Goal: Task Accomplishment & Management: Complete application form

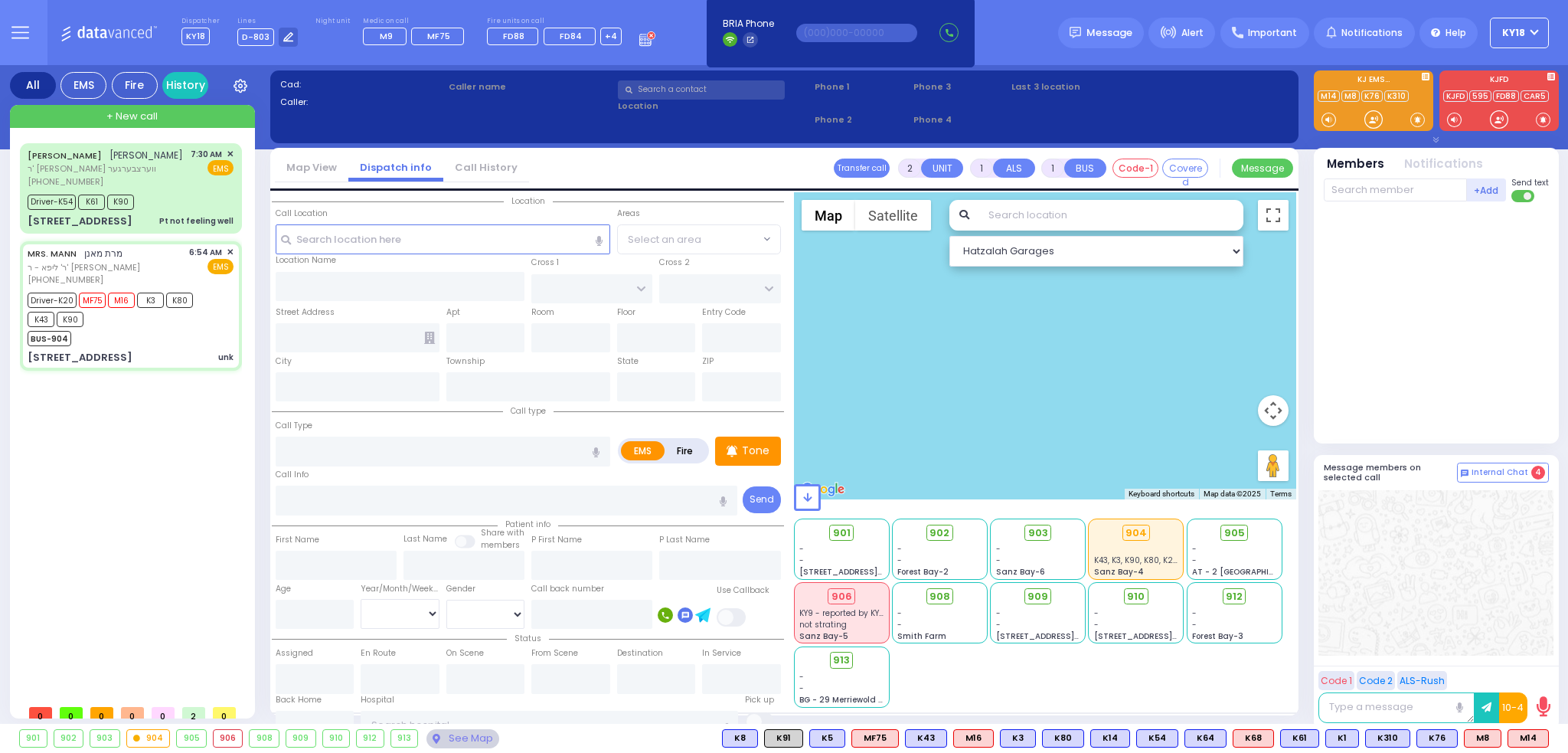
type input "6"
select select
type input "unk"
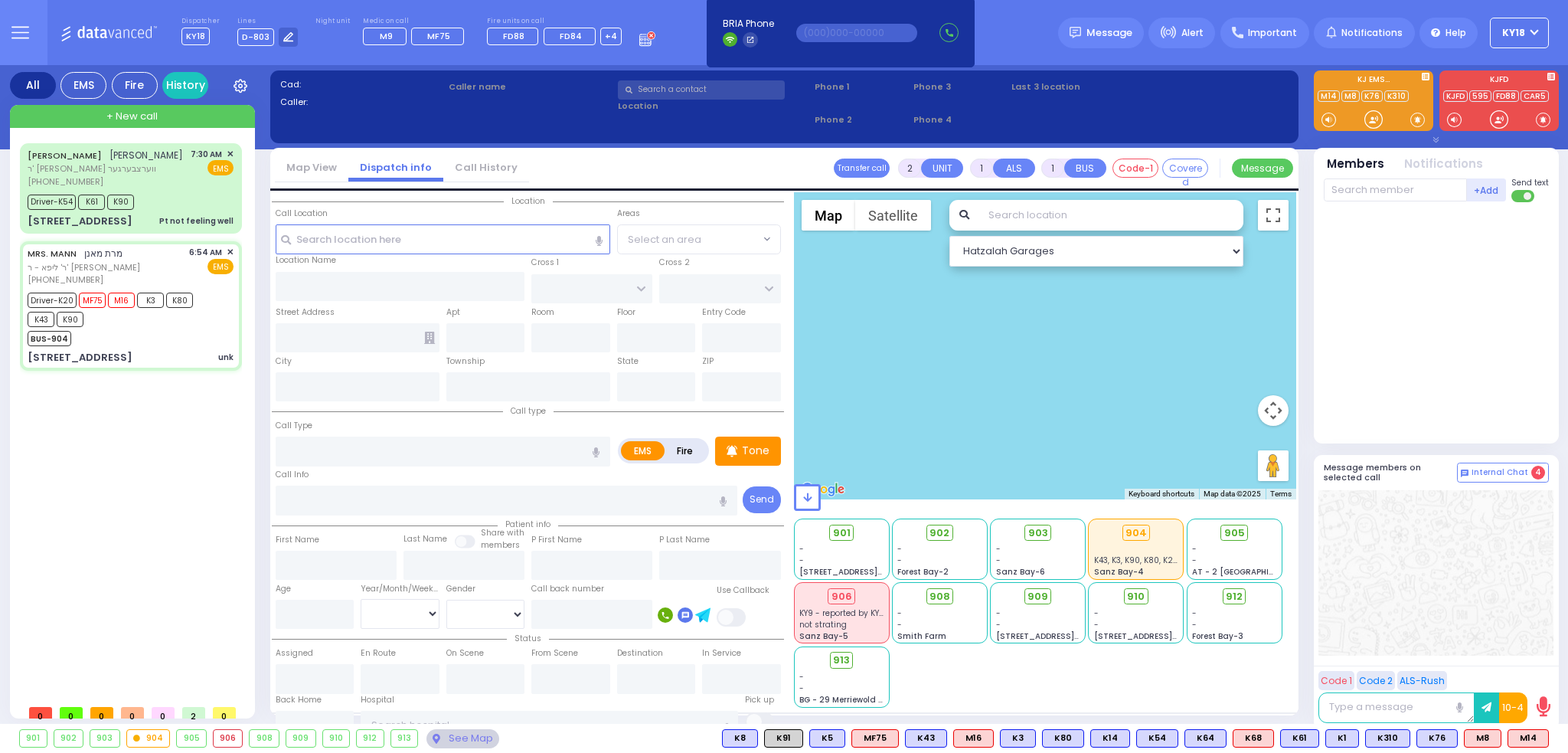
radio input "true"
type input "MRS."
type input "MANN"
type input "[PERSON_NAME]"
type input "Mann"
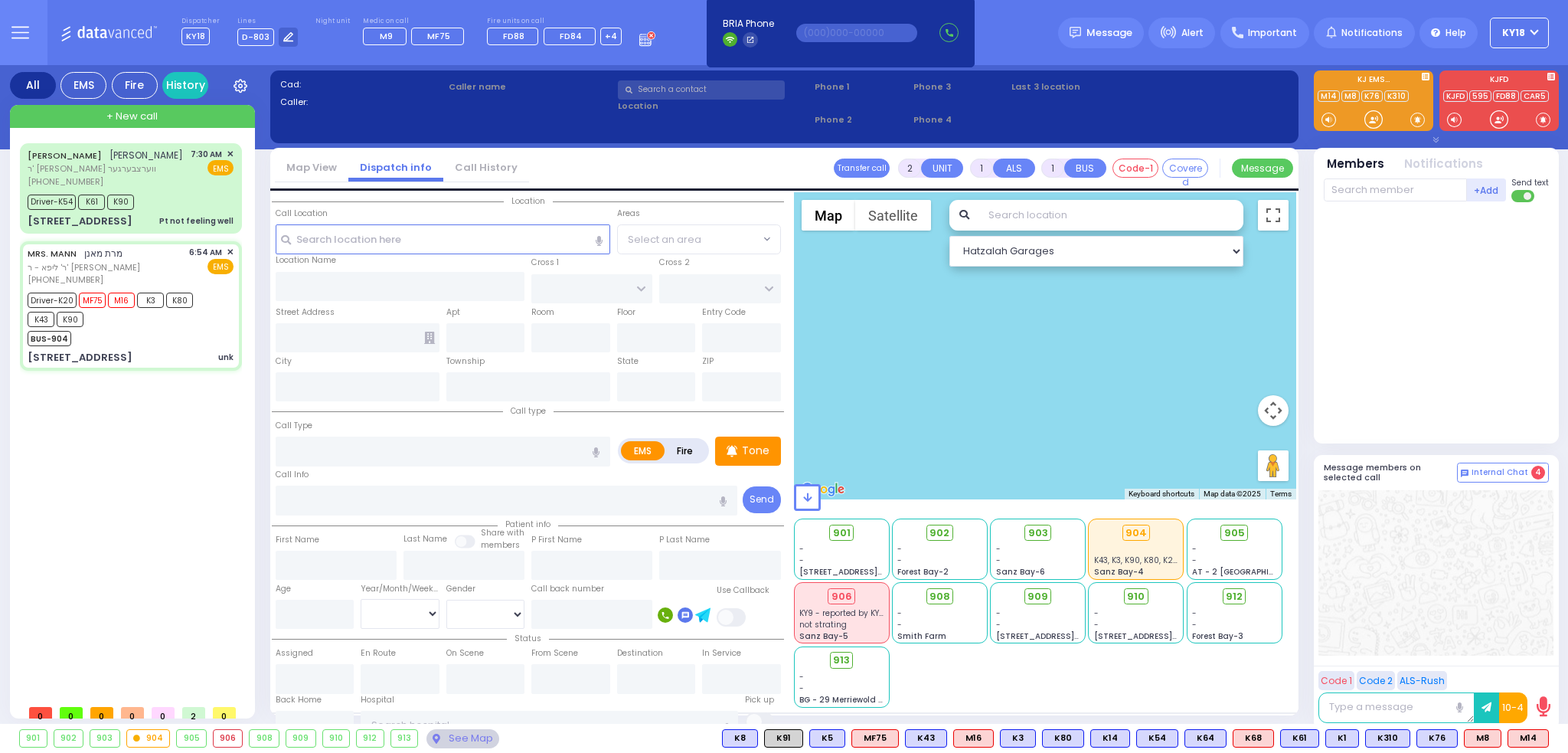
type input "83"
select select "Year"
select select "[DEMOGRAPHIC_DATA]"
type input "06:54"
type input "06:55"
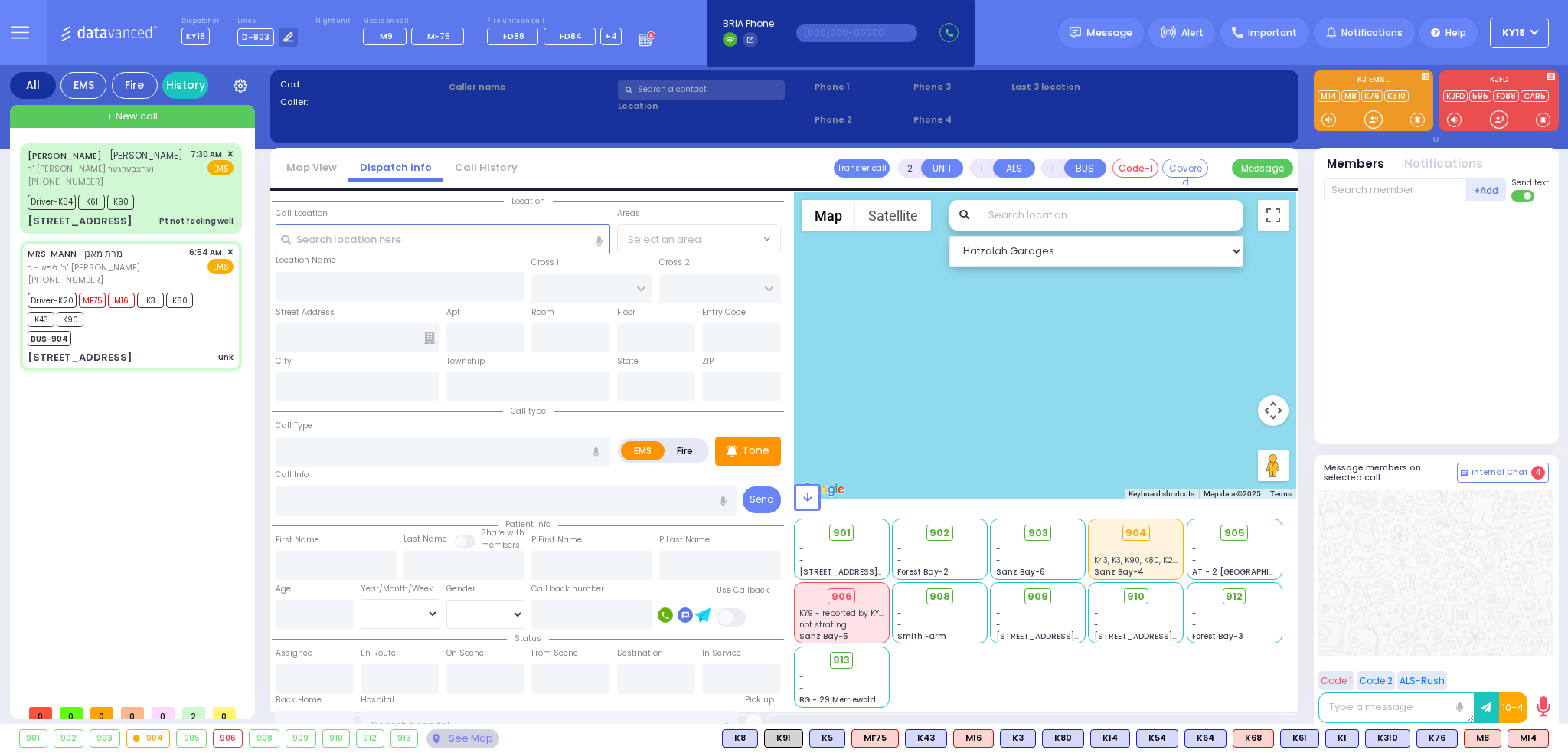
type input "06:57"
type input "07:20"
type input "08:05"
type input "08:42"
select select "Hatzalah Garages"
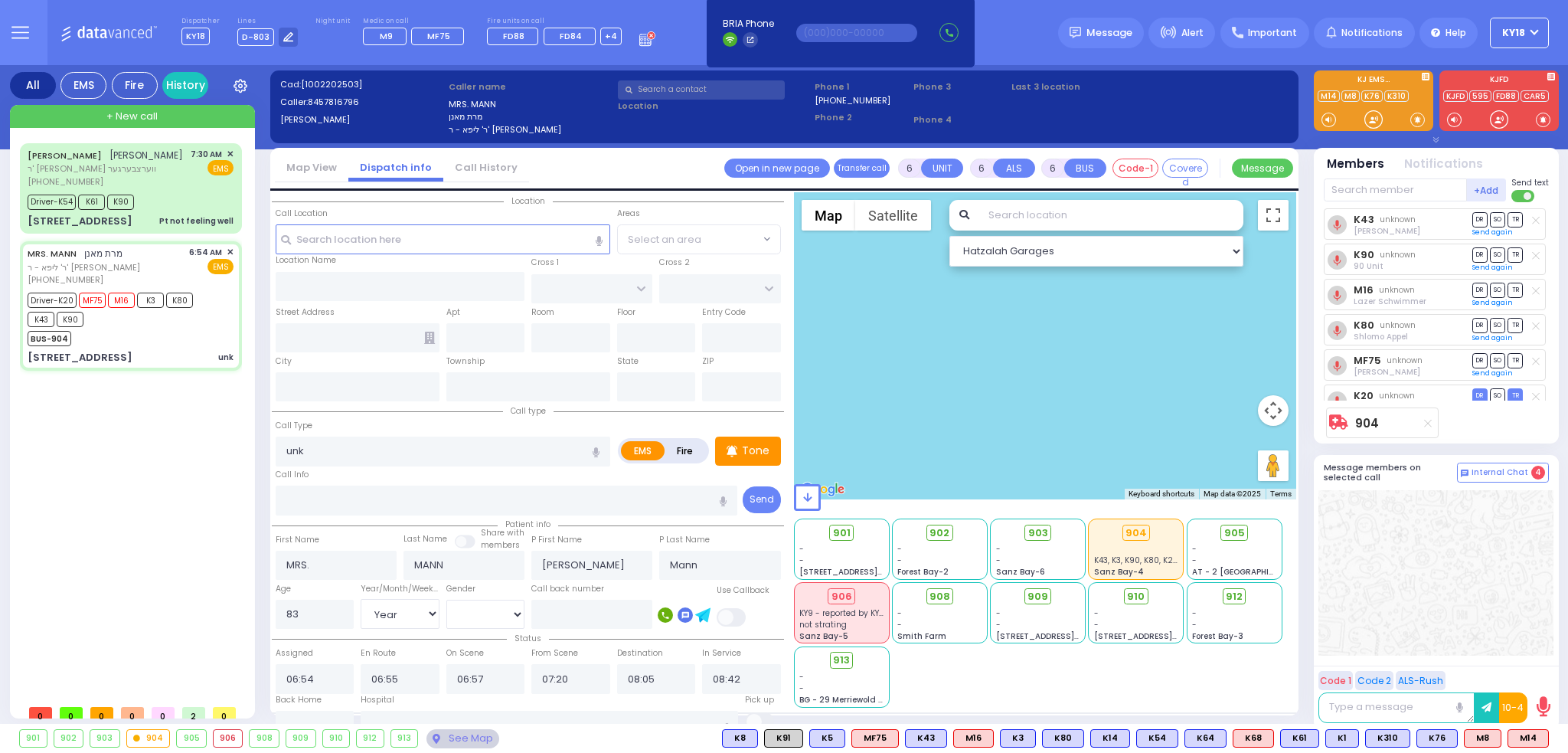
type input "SCHUNNEMUNK RD"
type input "HAYES COURT"
type input "3 SCHUNNEMUNK RD"
type input "201"
type input "Monroe"
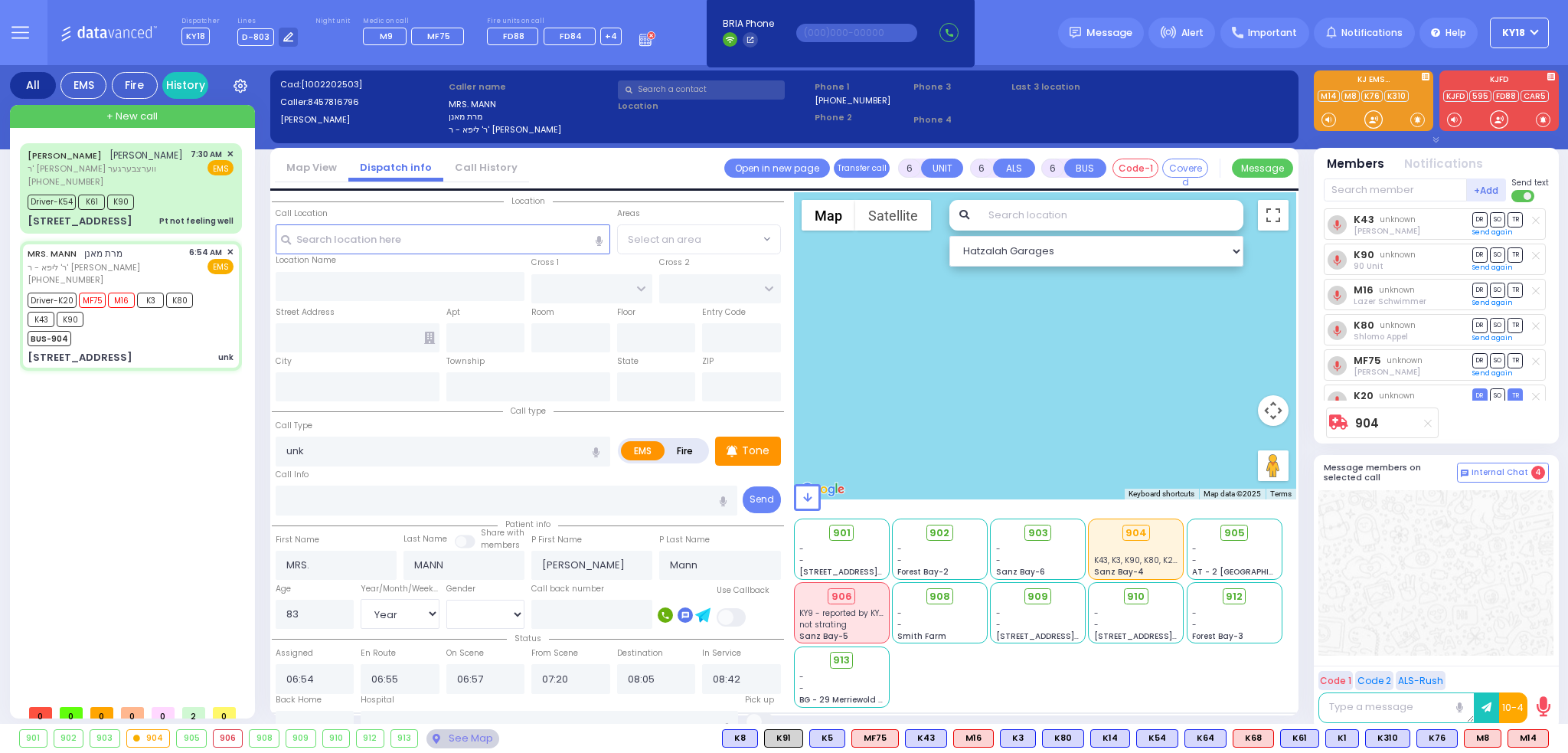
type input "[US_STATE]"
type input "10950"
select select "[GEOGRAPHIC_DATA]"
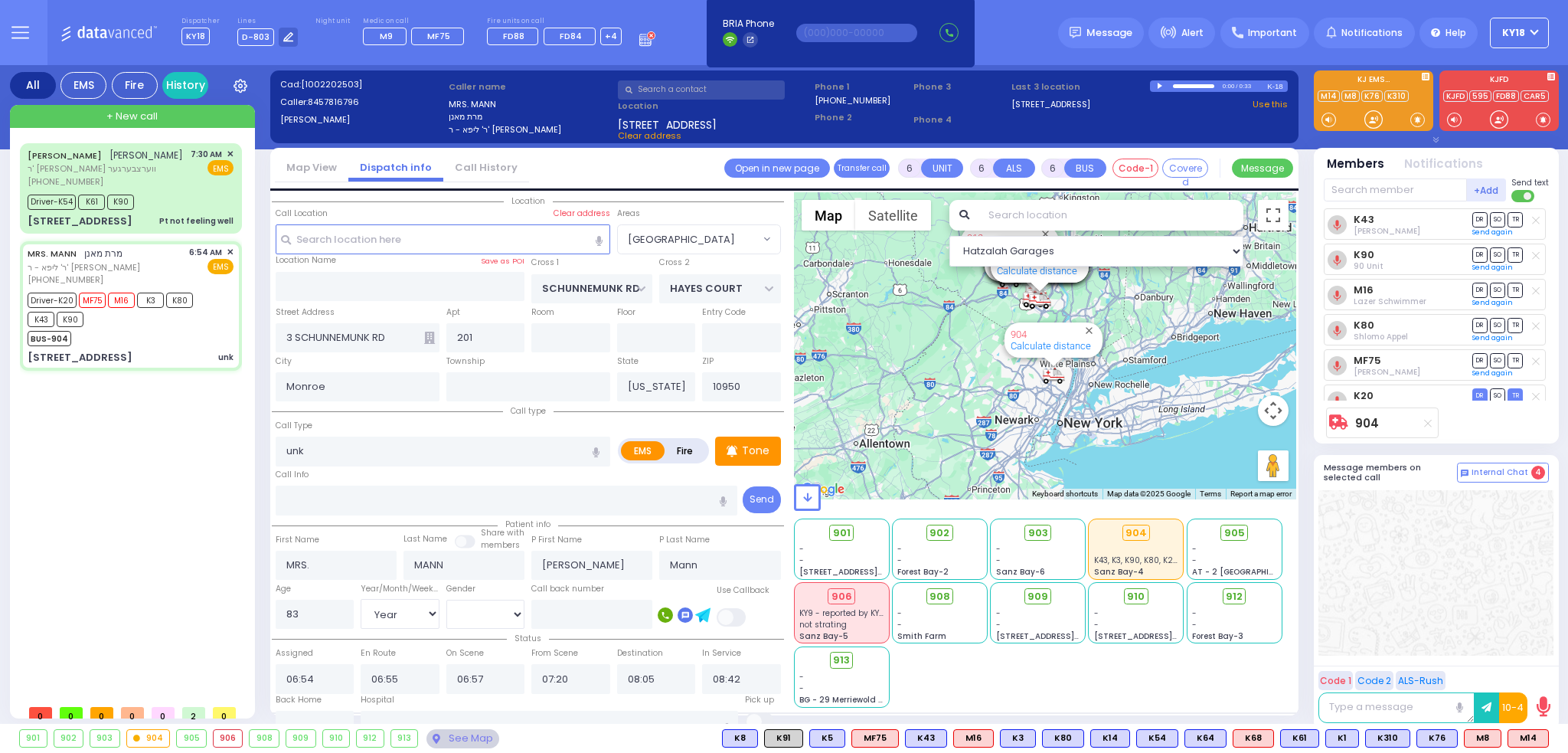
select select
radio input "true"
type input "[PERSON_NAME]"
select select "Year"
select select "[DEMOGRAPHIC_DATA]"
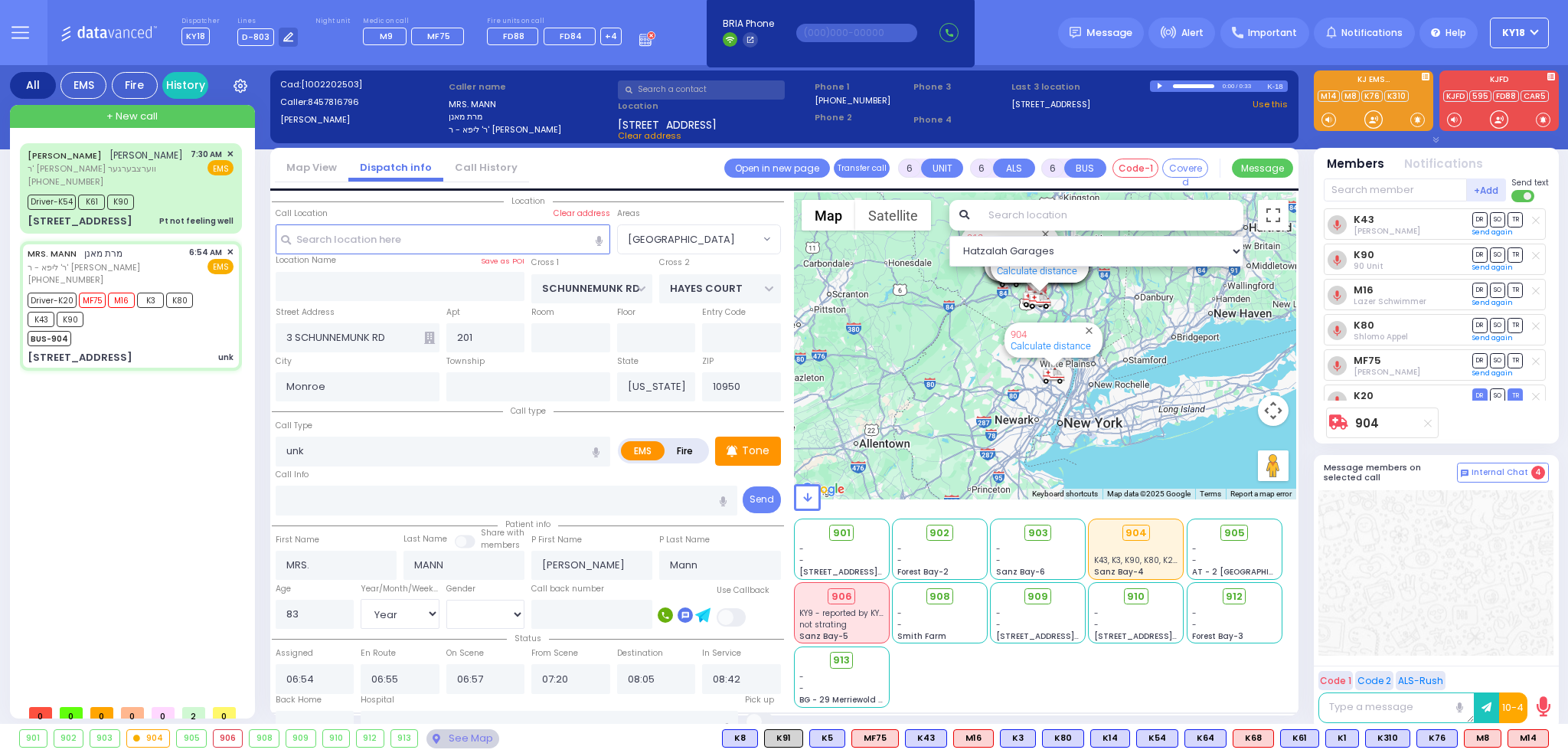
select select "Hatzalah Garages"
select select "[GEOGRAPHIC_DATA]"
select select
radio input "true"
select select "Year"
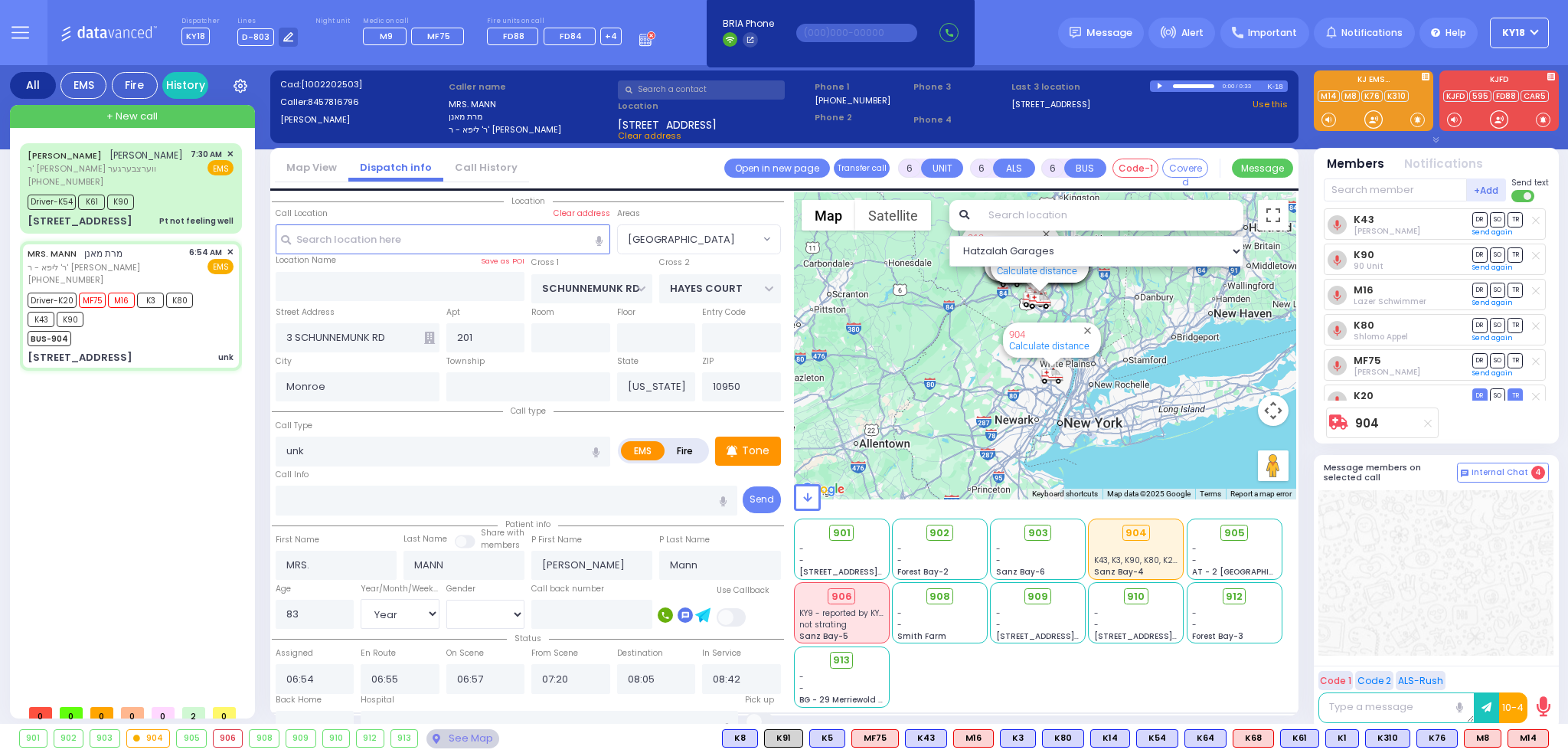
select select "[DEMOGRAPHIC_DATA]"
select select "Hatzalah Garages"
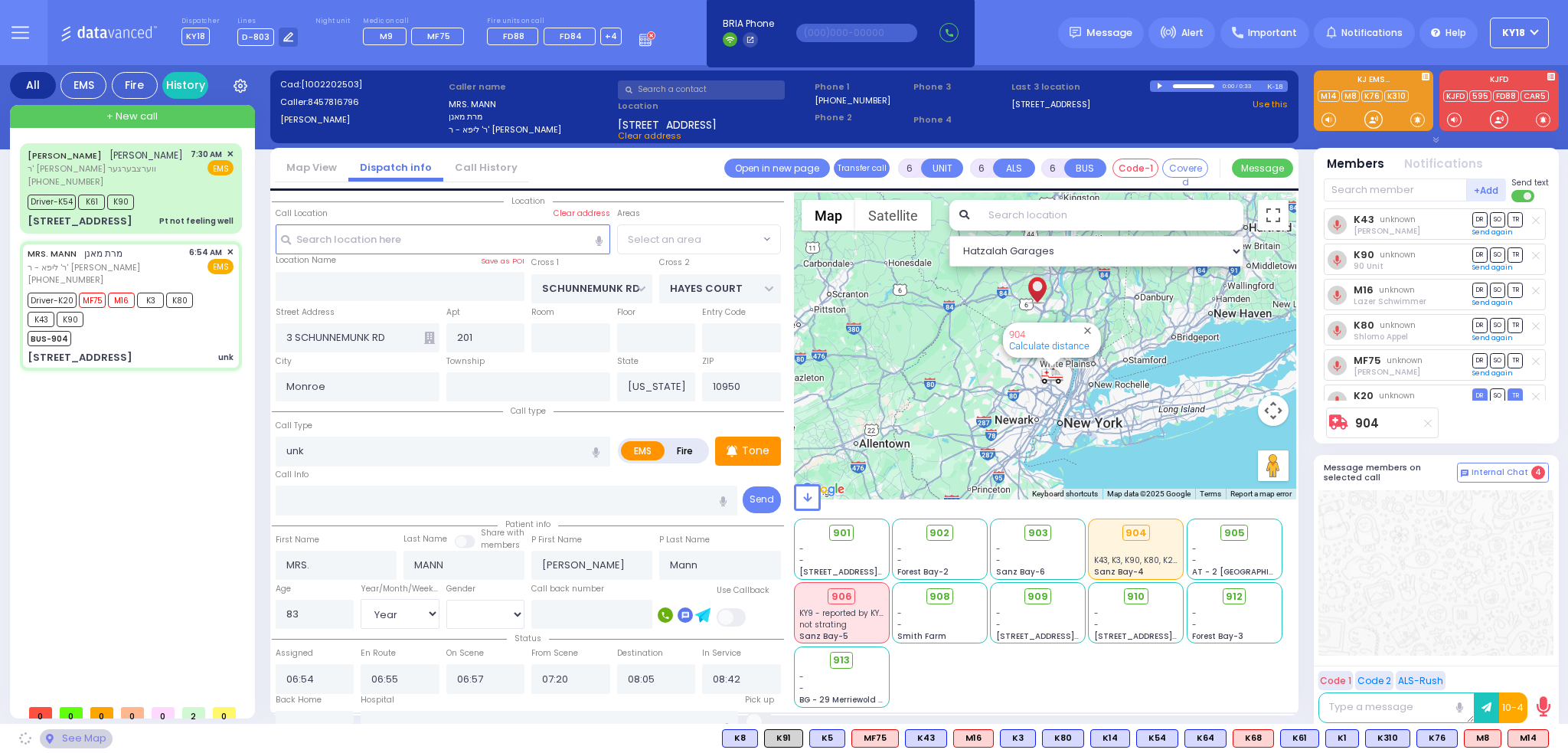
select select "[GEOGRAPHIC_DATA]"
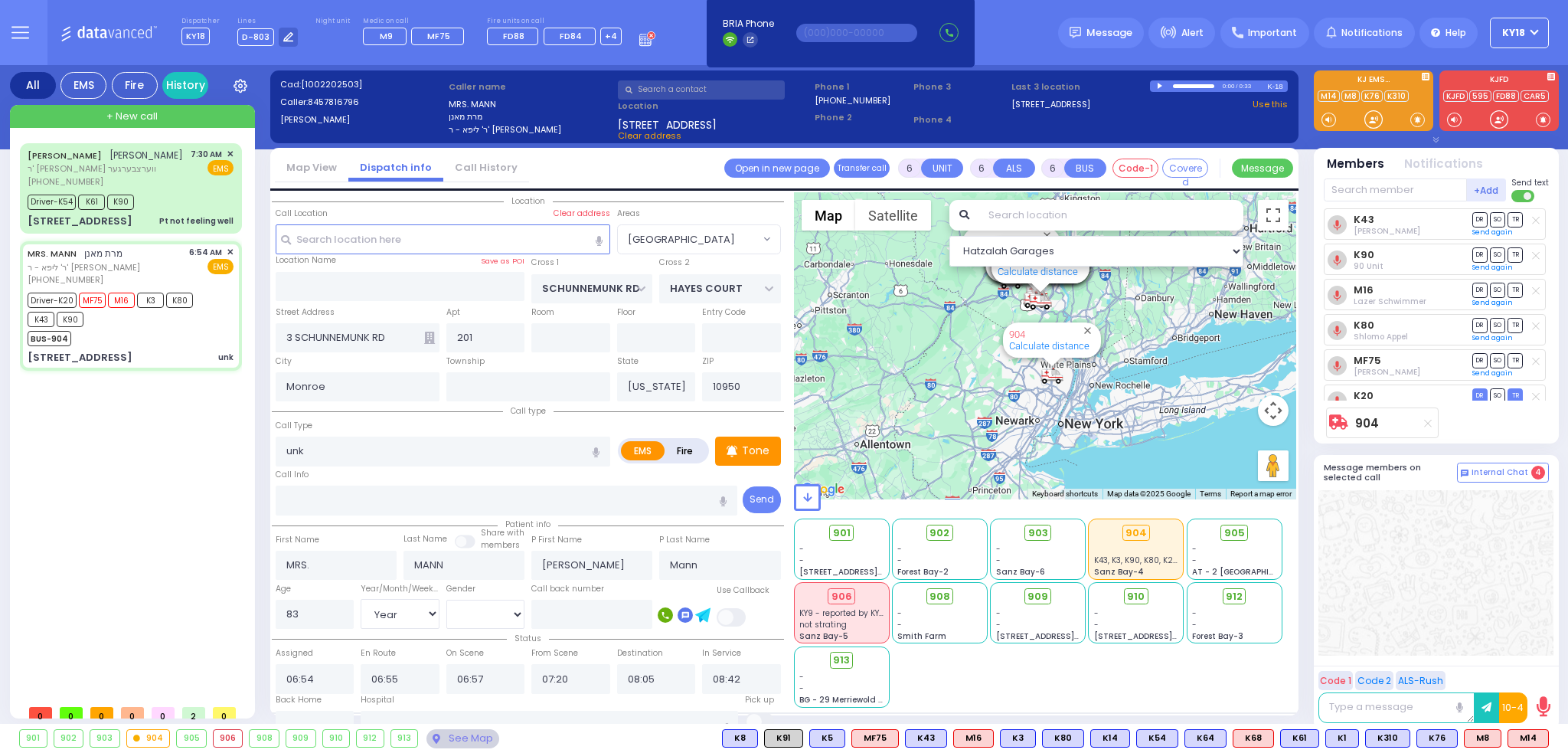
select select
radio input "true"
select select "Year"
select select "[DEMOGRAPHIC_DATA]"
select select "Hatzalah Garages"
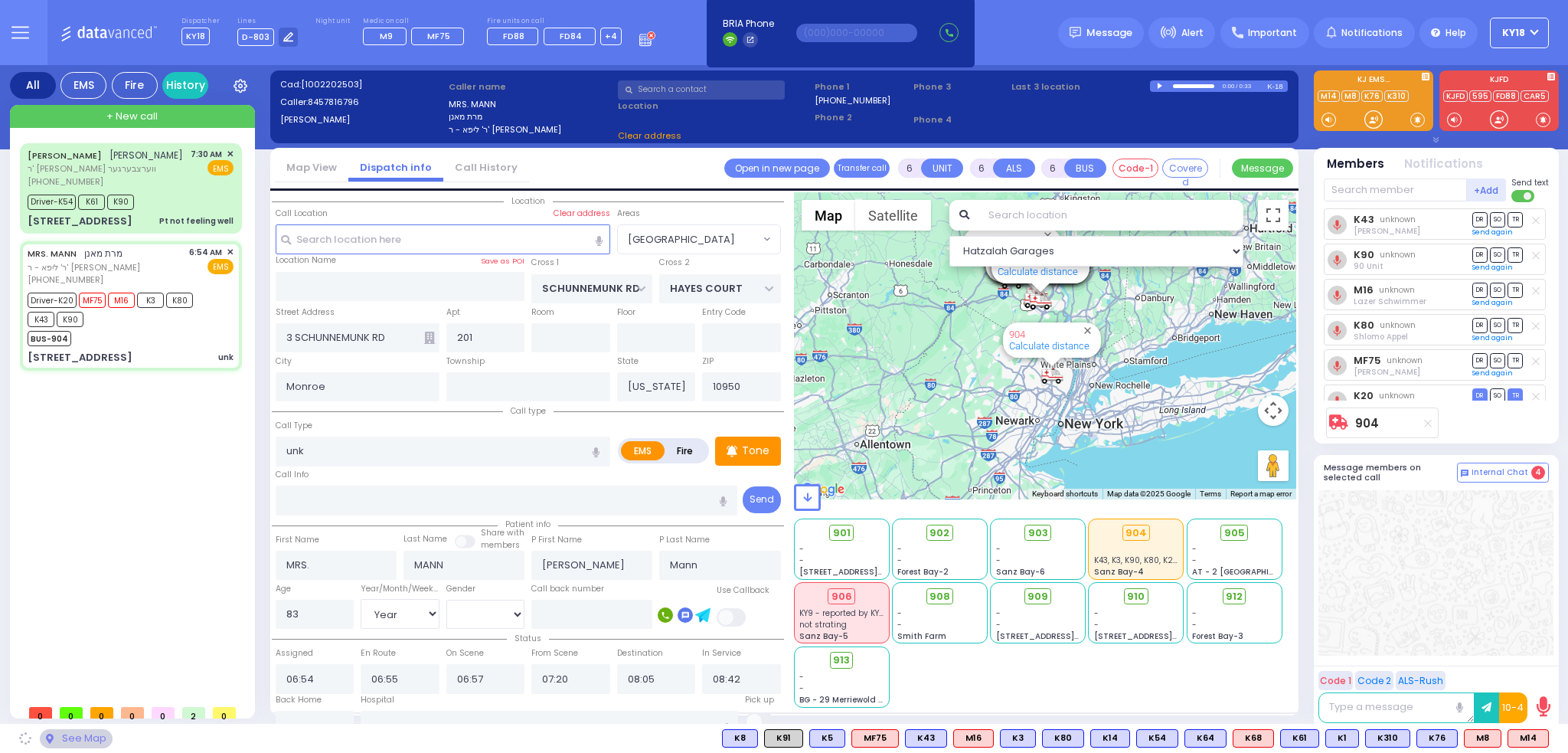
select select "[GEOGRAPHIC_DATA]"
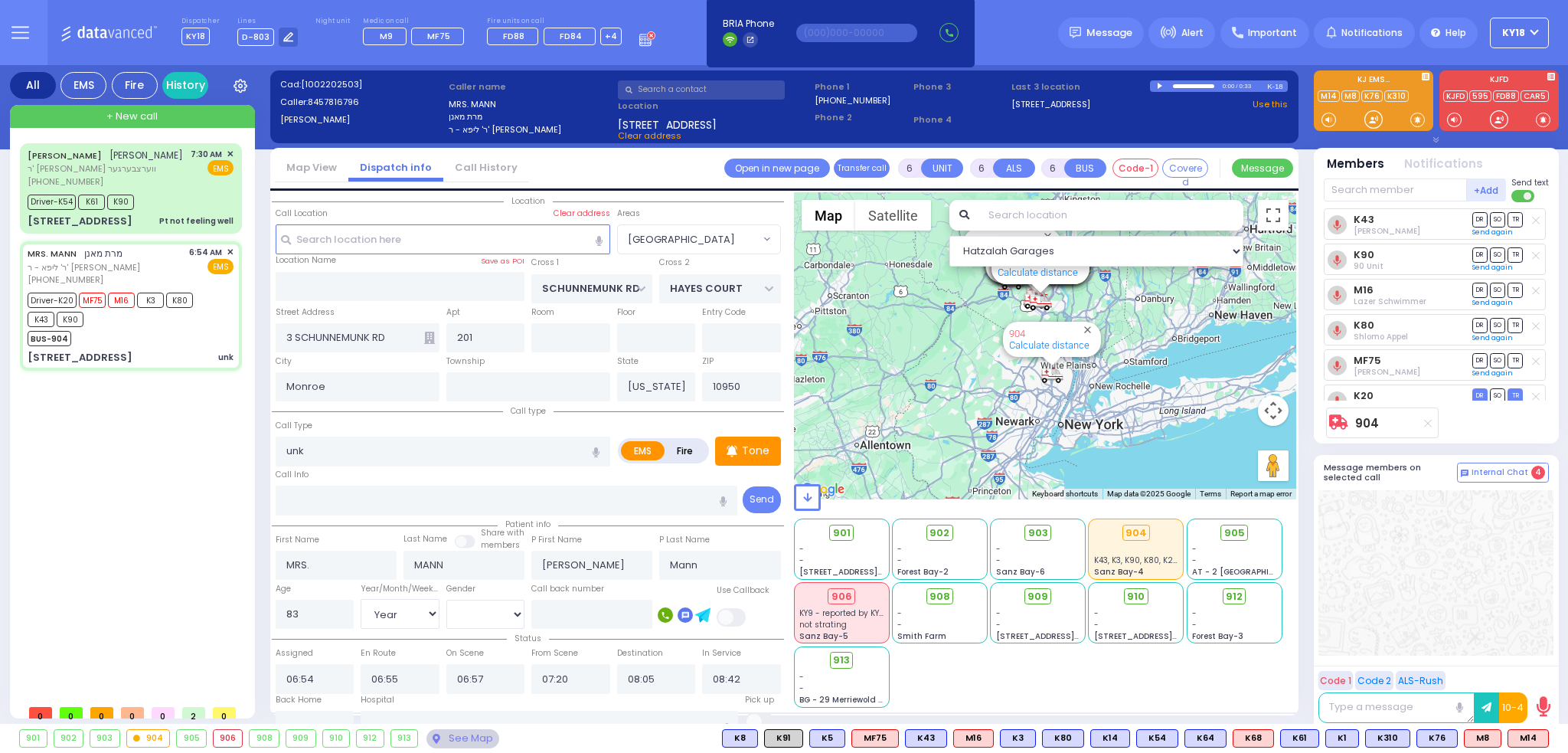
select select
radio input "true"
select select "Year"
select select "[DEMOGRAPHIC_DATA]"
type input "08:46"
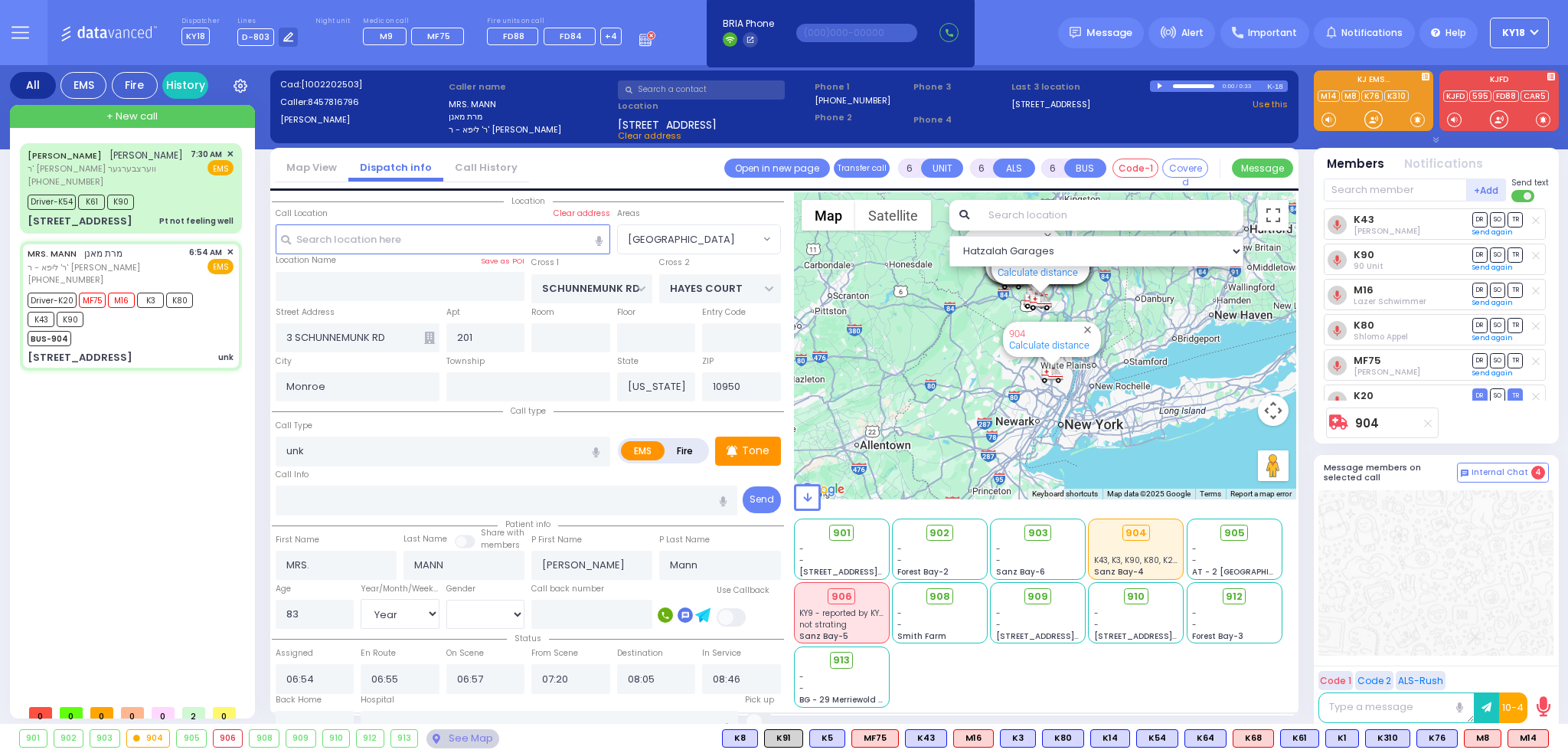
select select "Hatzalah Garages"
select select "[GEOGRAPHIC_DATA]"
select select
radio input "true"
select select "Year"
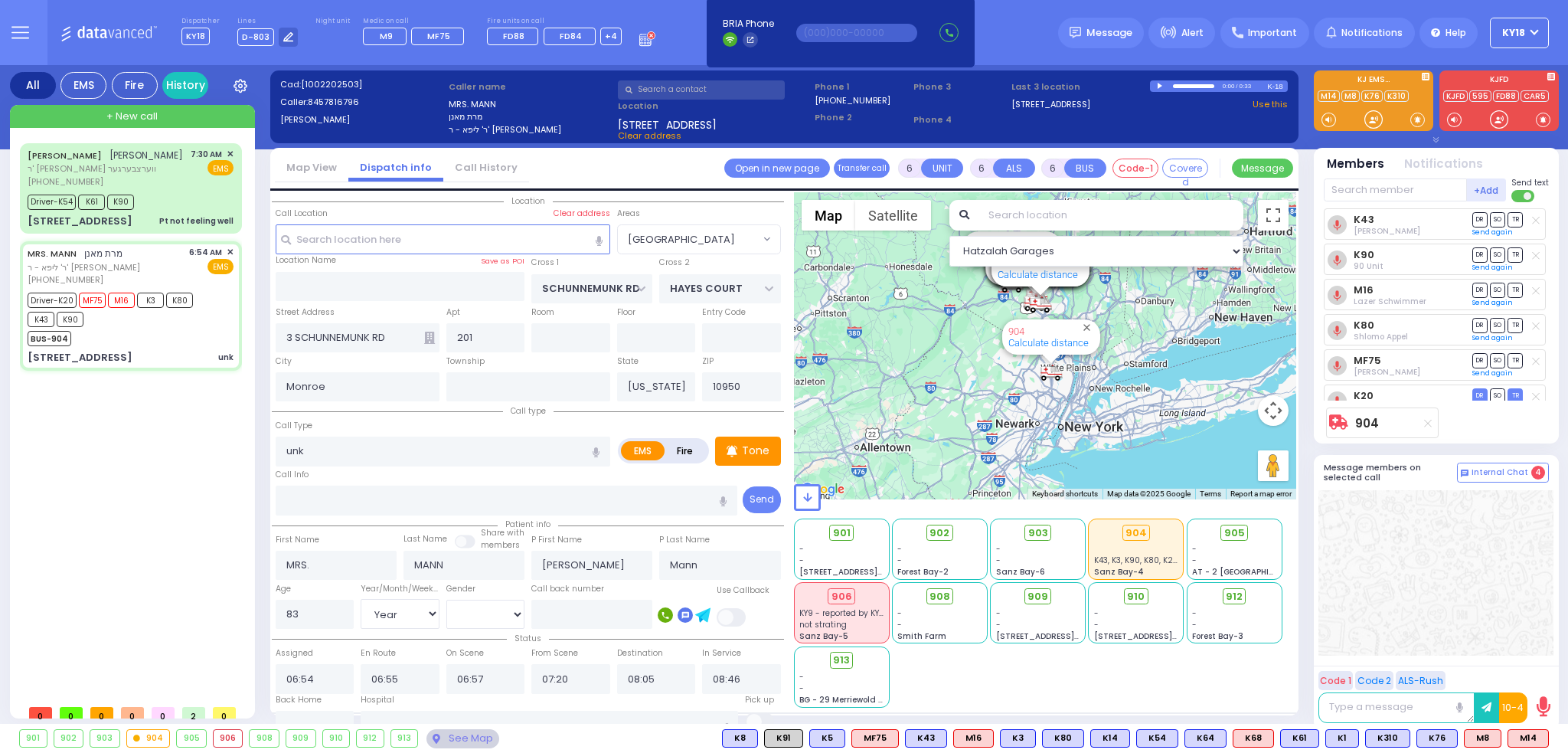
select select "[DEMOGRAPHIC_DATA]"
select select "Hatzalah Garages"
select select "[GEOGRAPHIC_DATA]"
select select
radio input "true"
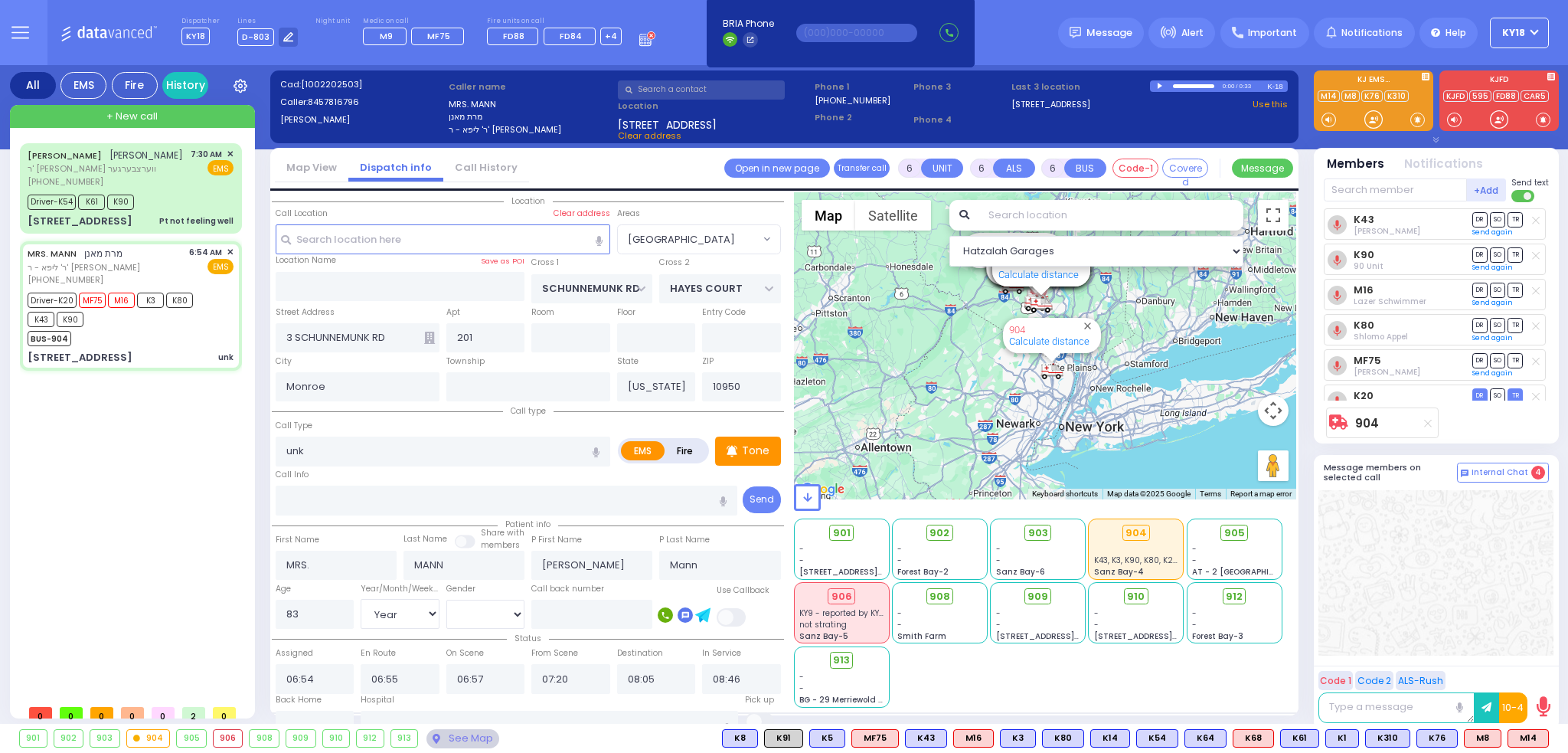
select select "Year"
select select "[DEMOGRAPHIC_DATA]"
select select "Hatzalah Garages"
select select "[GEOGRAPHIC_DATA]"
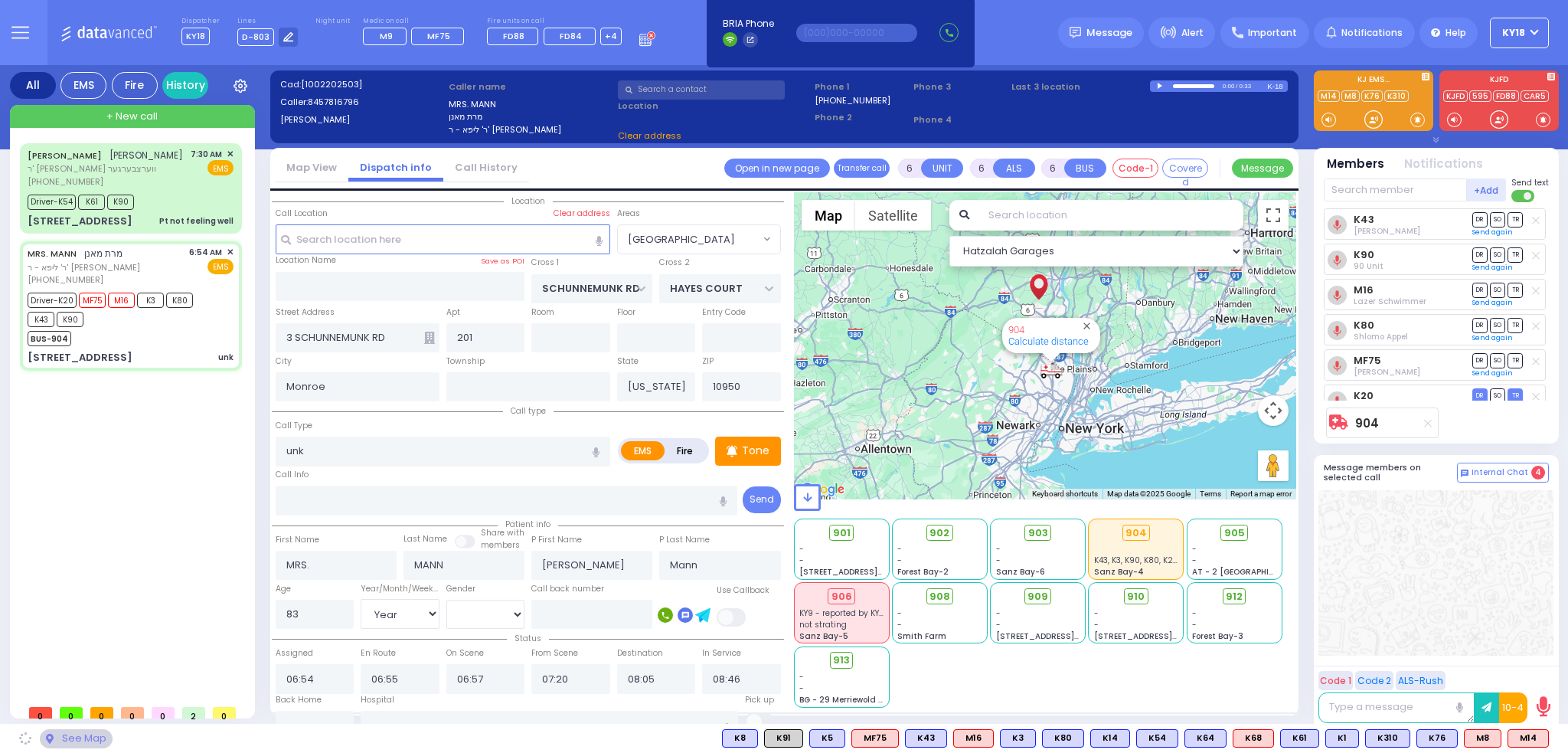
select select
radio input "true"
select select "Year"
select select "[DEMOGRAPHIC_DATA]"
select select "Hatzalah Garages"
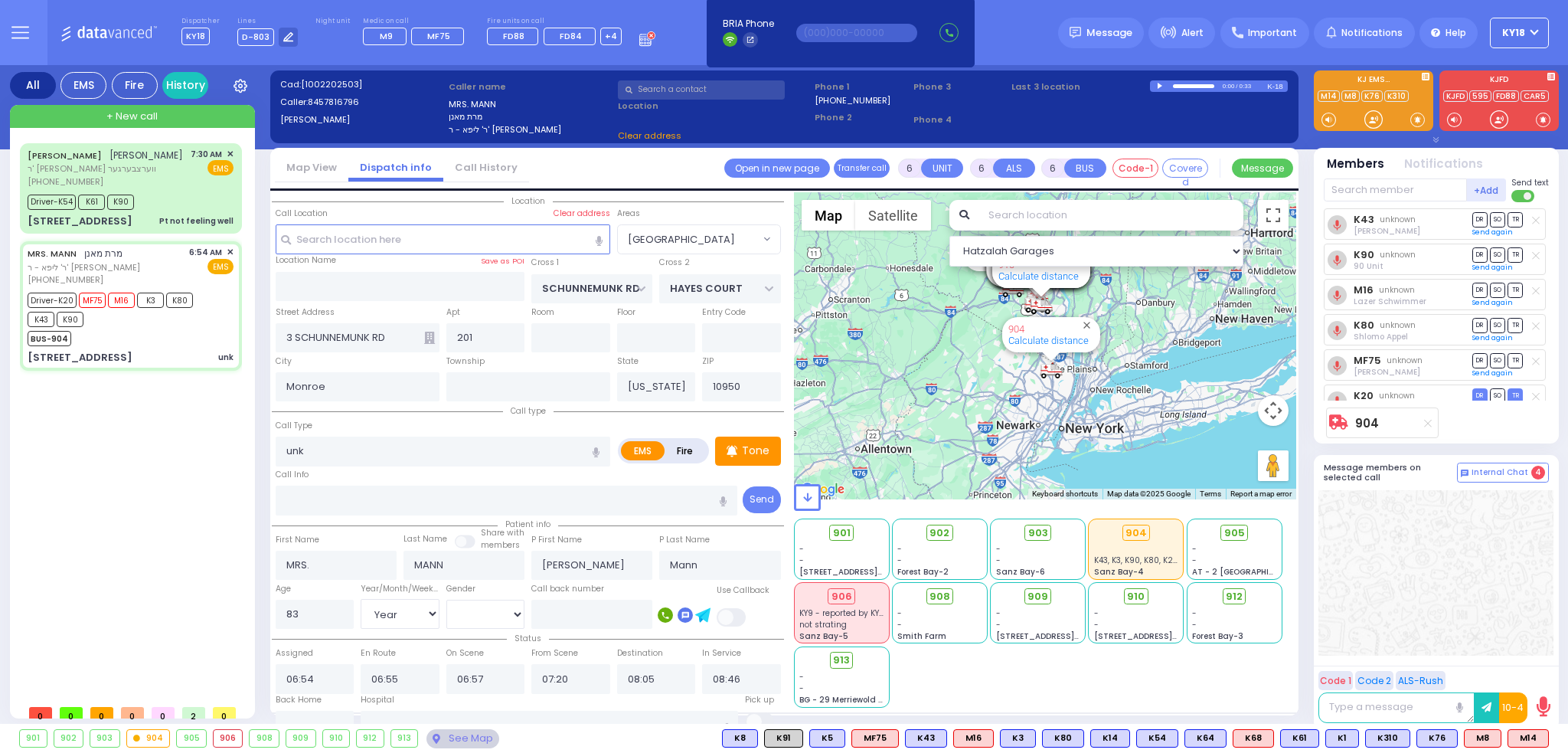
select select "[GEOGRAPHIC_DATA]"
select select
radio input "true"
select select "Year"
select select "[DEMOGRAPHIC_DATA]"
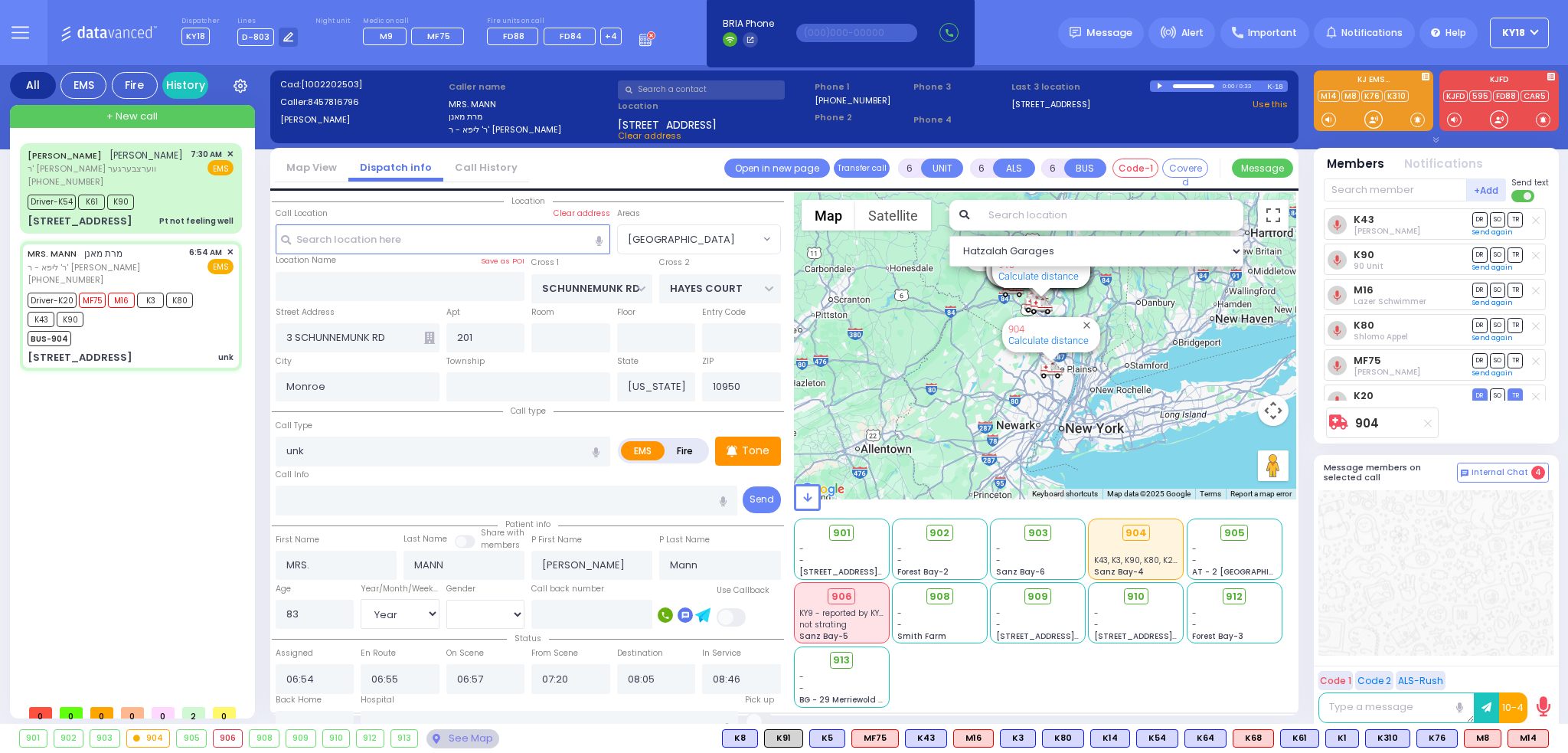
select select "Hatzalah Garages"
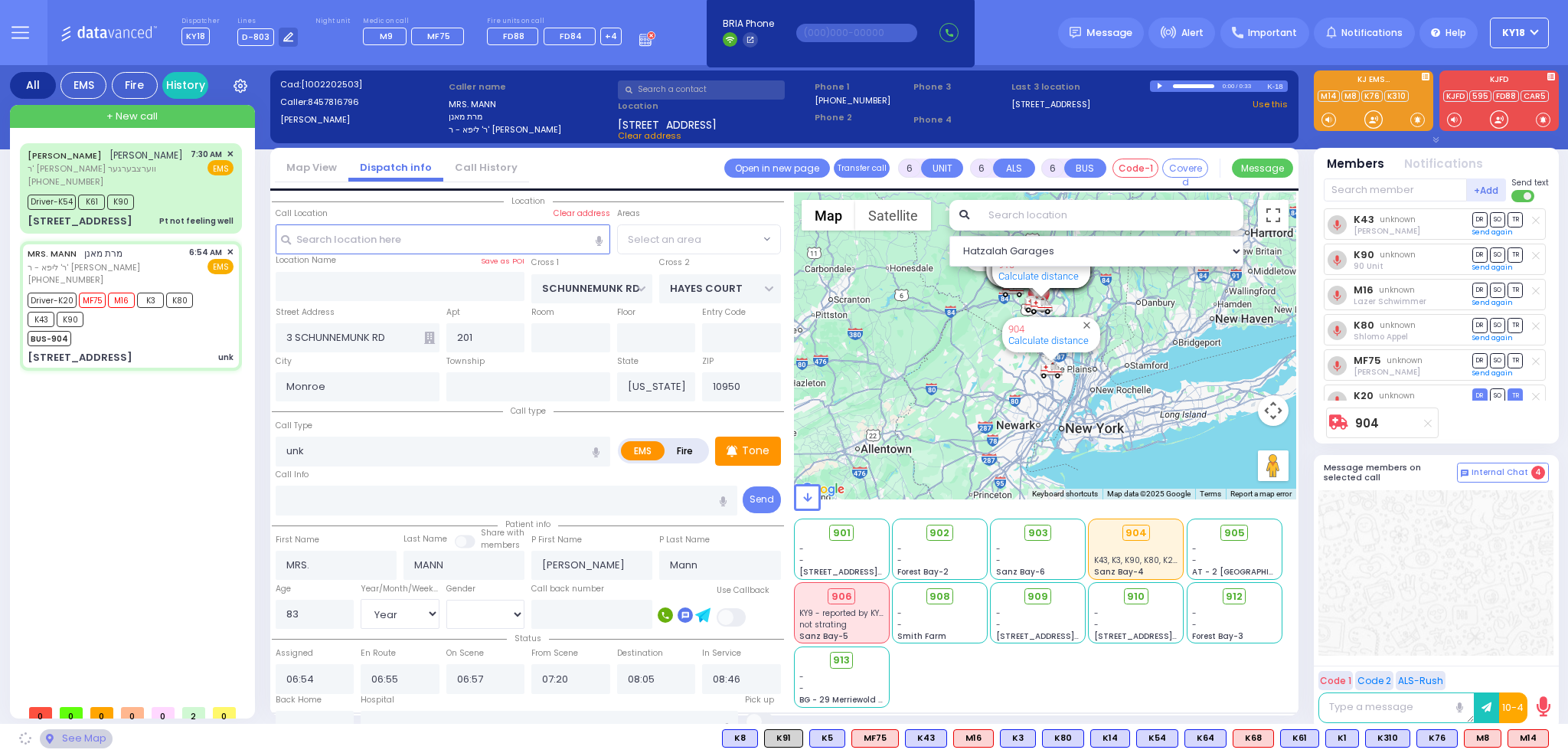
select select "[GEOGRAPHIC_DATA]"
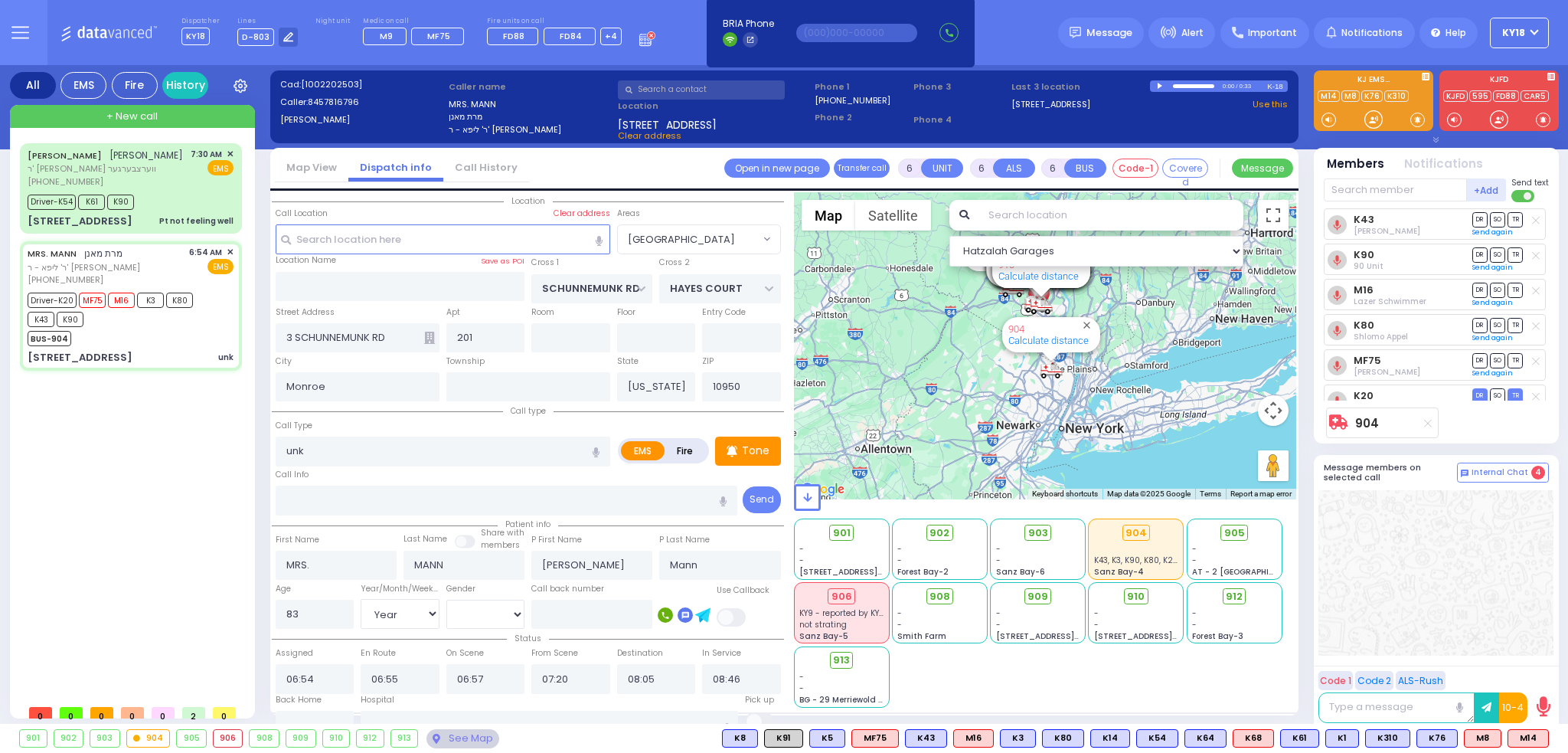
select select
radio input "true"
select select "Year"
select select "[DEMOGRAPHIC_DATA]"
select select "Hatzalah Garages"
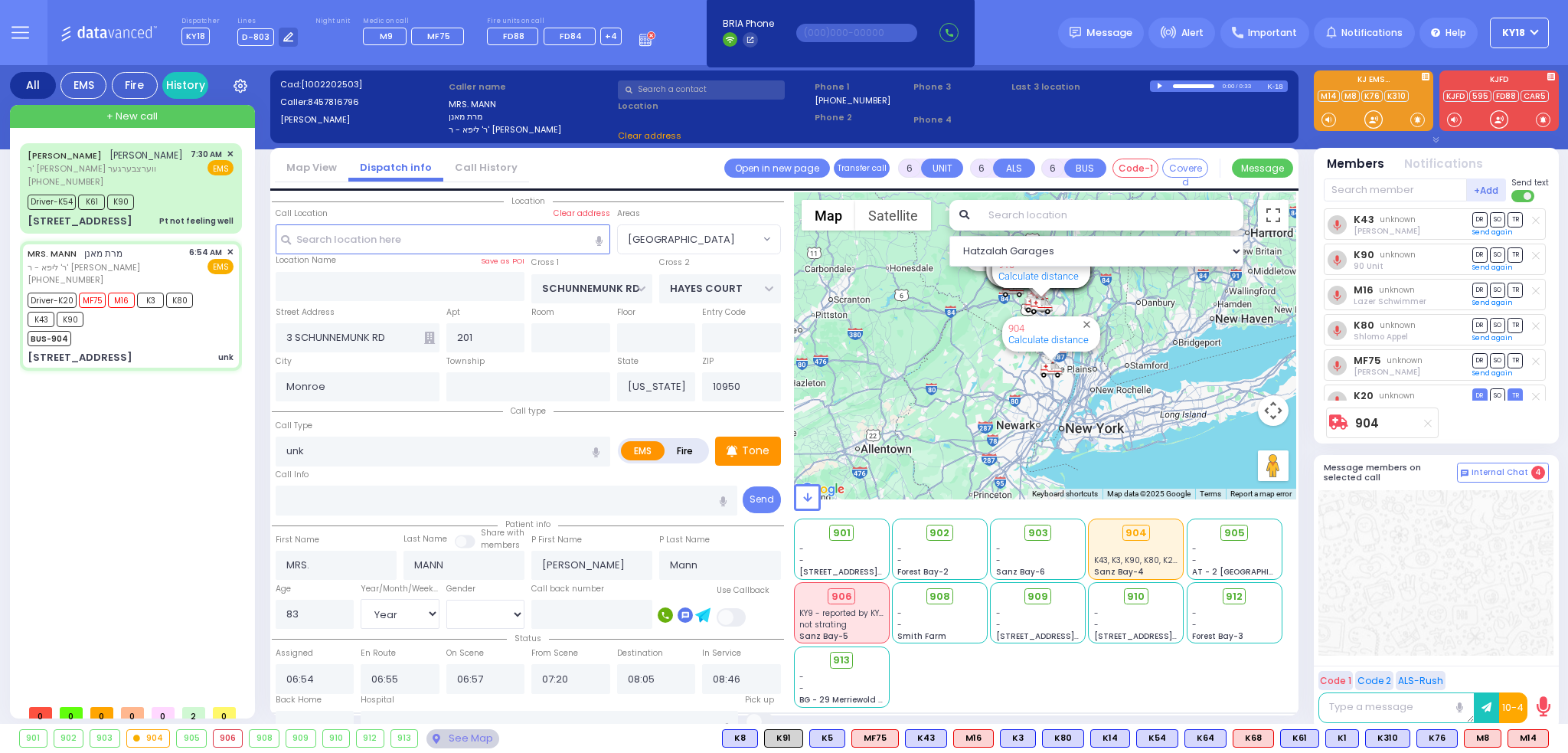
select select "[GEOGRAPHIC_DATA]"
select select
radio input "true"
select select "Year"
select select "[DEMOGRAPHIC_DATA]"
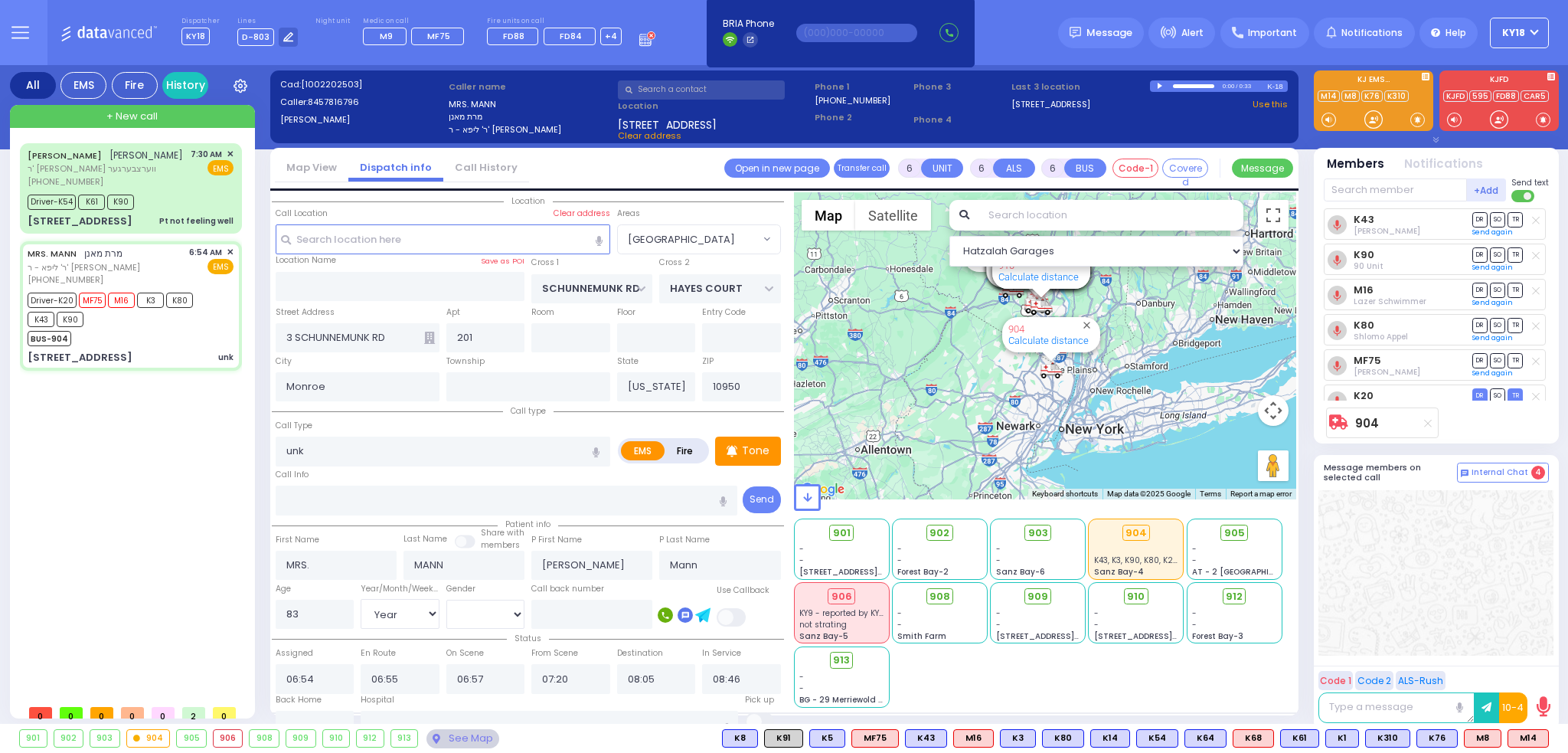
select select "Hatzalah Garages"
select select "[GEOGRAPHIC_DATA]"
select select
radio input "true"
select select "Year"
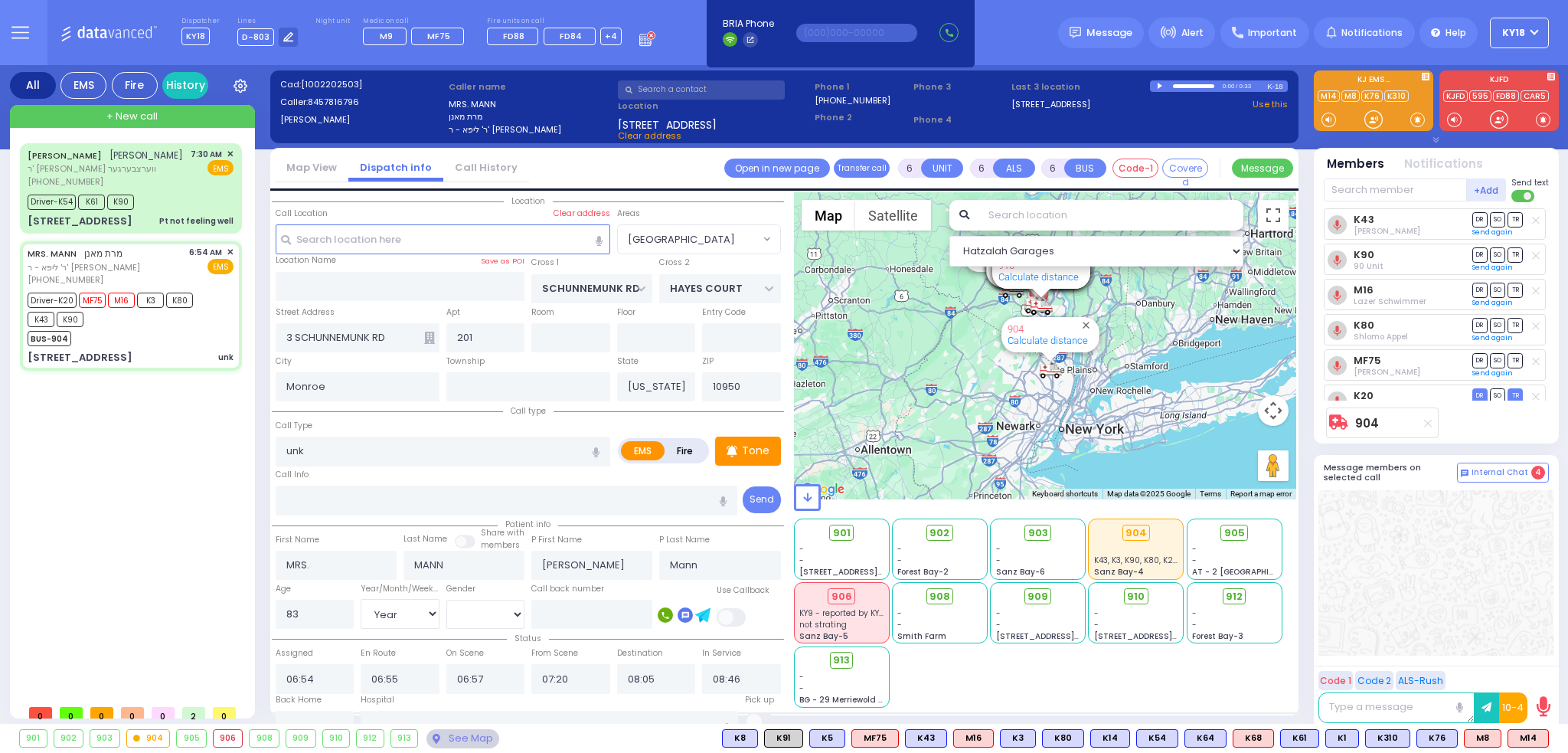
select select "[DEMOGRAPHIC_DATA]"
select select "Hatzalah Garages"
select select "[GEOGRAPHIC_DATA]"
select select
radio input "true"
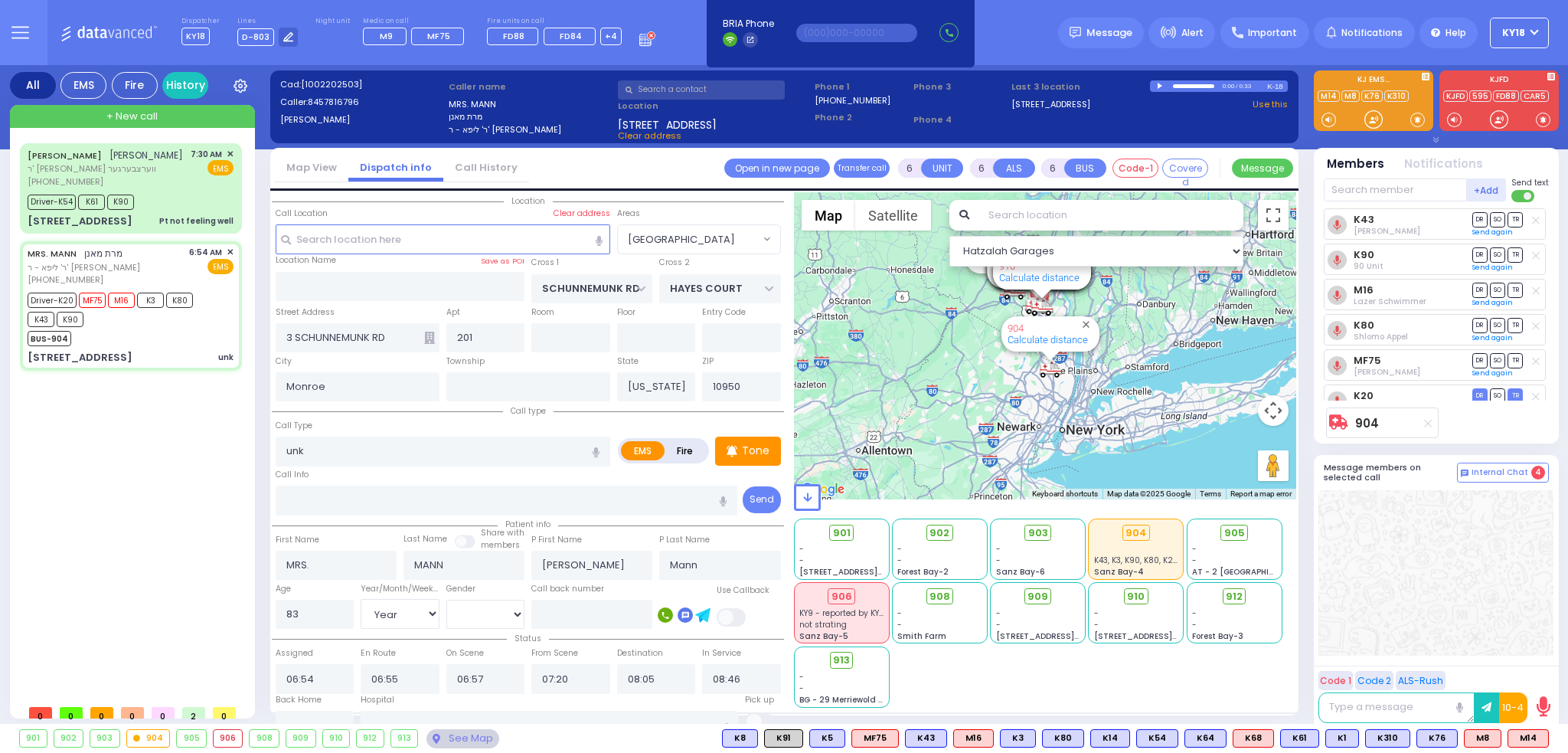
select select "Year"
select select "[DEMOGRAPHIC_DATA]"
type input "[US_STATE][GEOGRAPHIC_DATA]- [GEOGRAPHIC_DATA] [STREET_ADDRESS][US_STATE]"
select select "Hatzalah Garages"
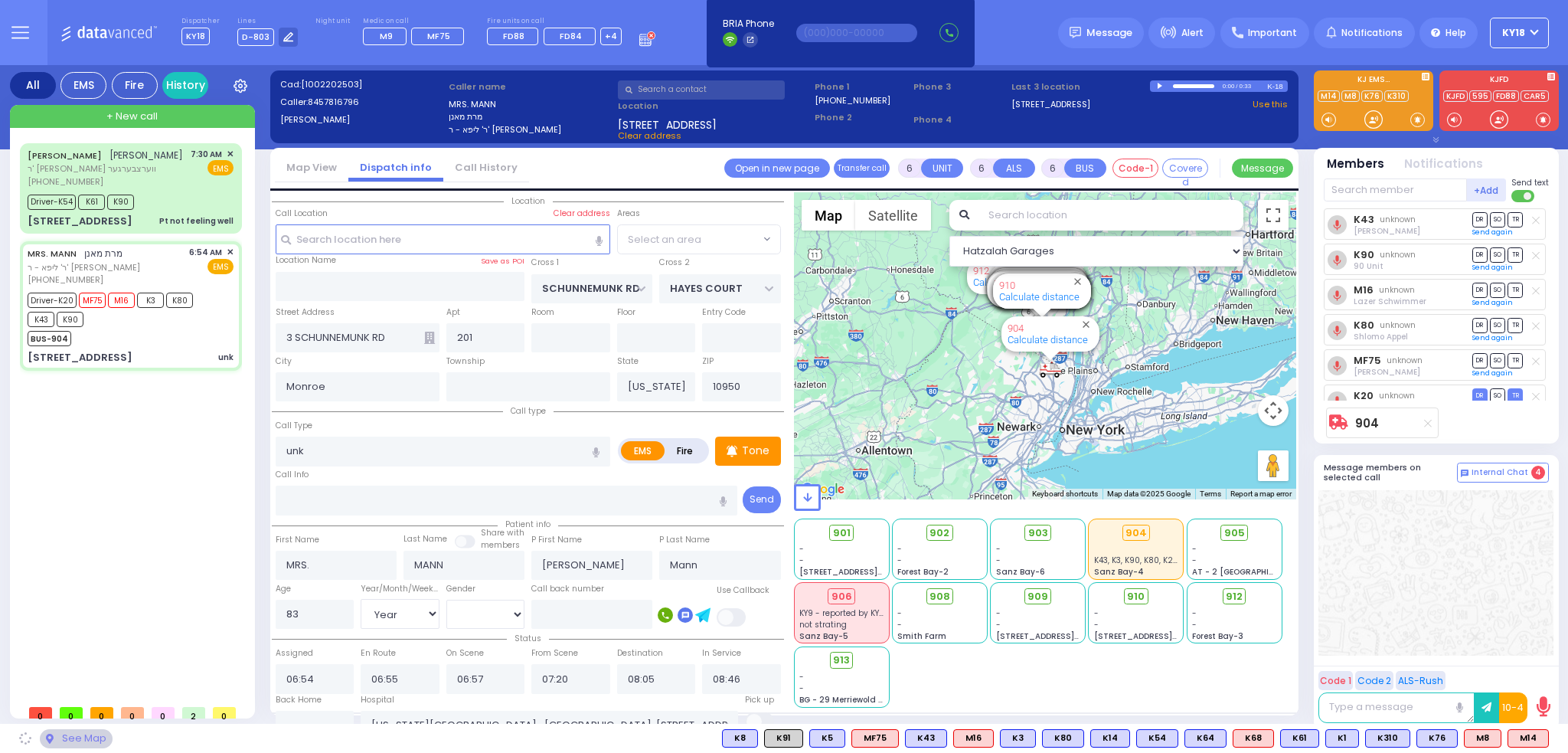
select select "[GEOGRAPHIC_DATA]"
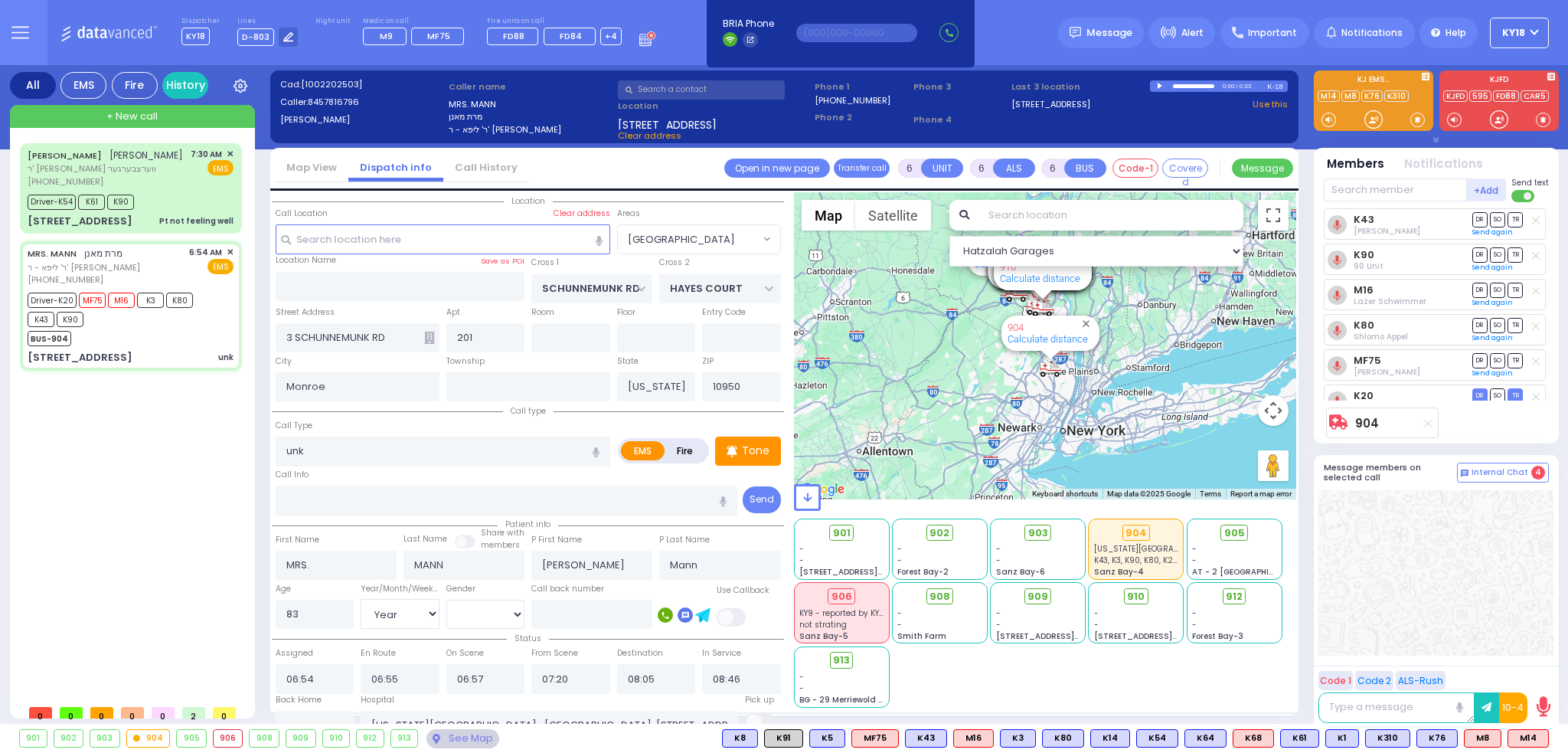
select select
radio input "true"
select select "Year"
select select "[DEMOGRAPHIC_DATA]"
select select "Hatzalah Garages"
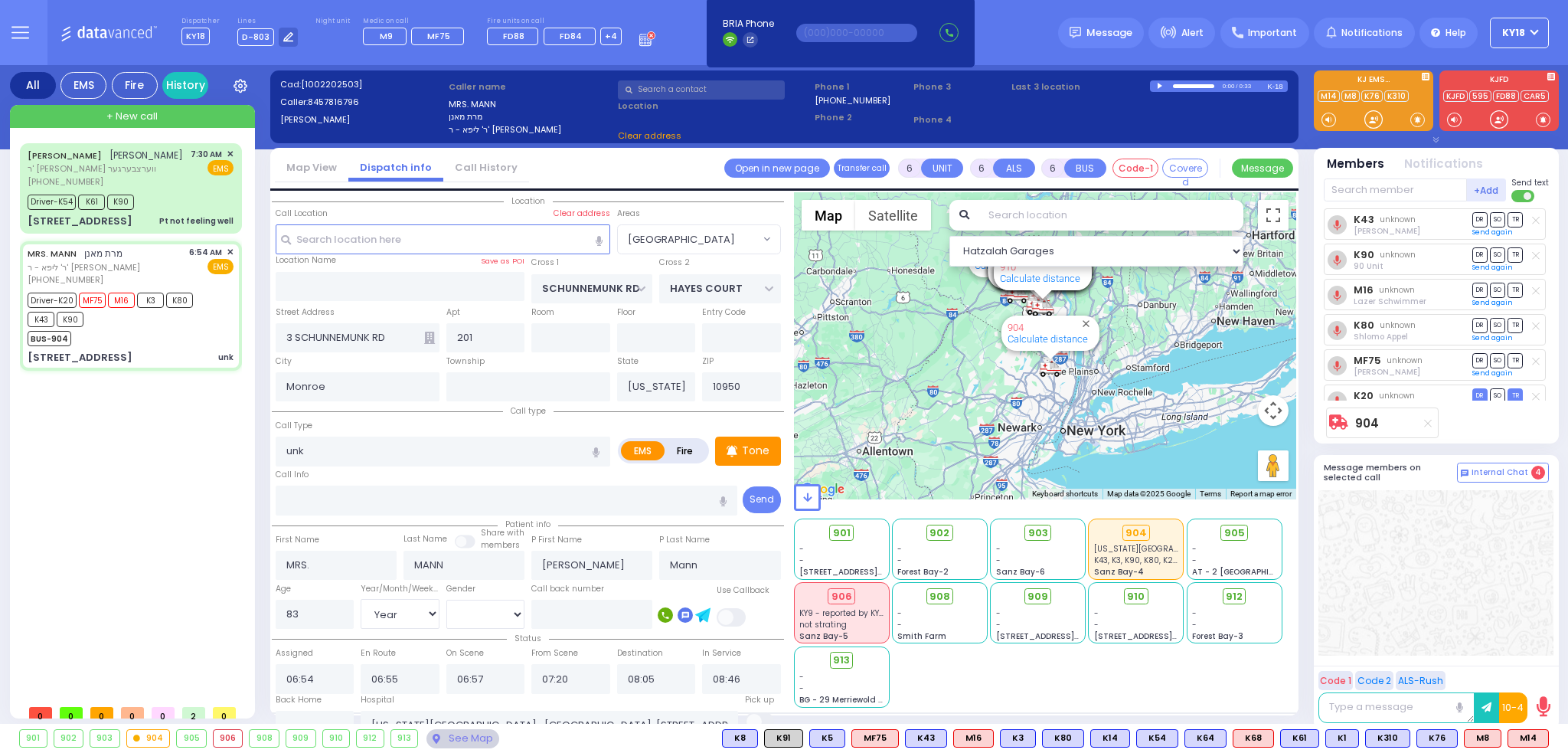
select select "[GEOGRAPHIC_DATA]"
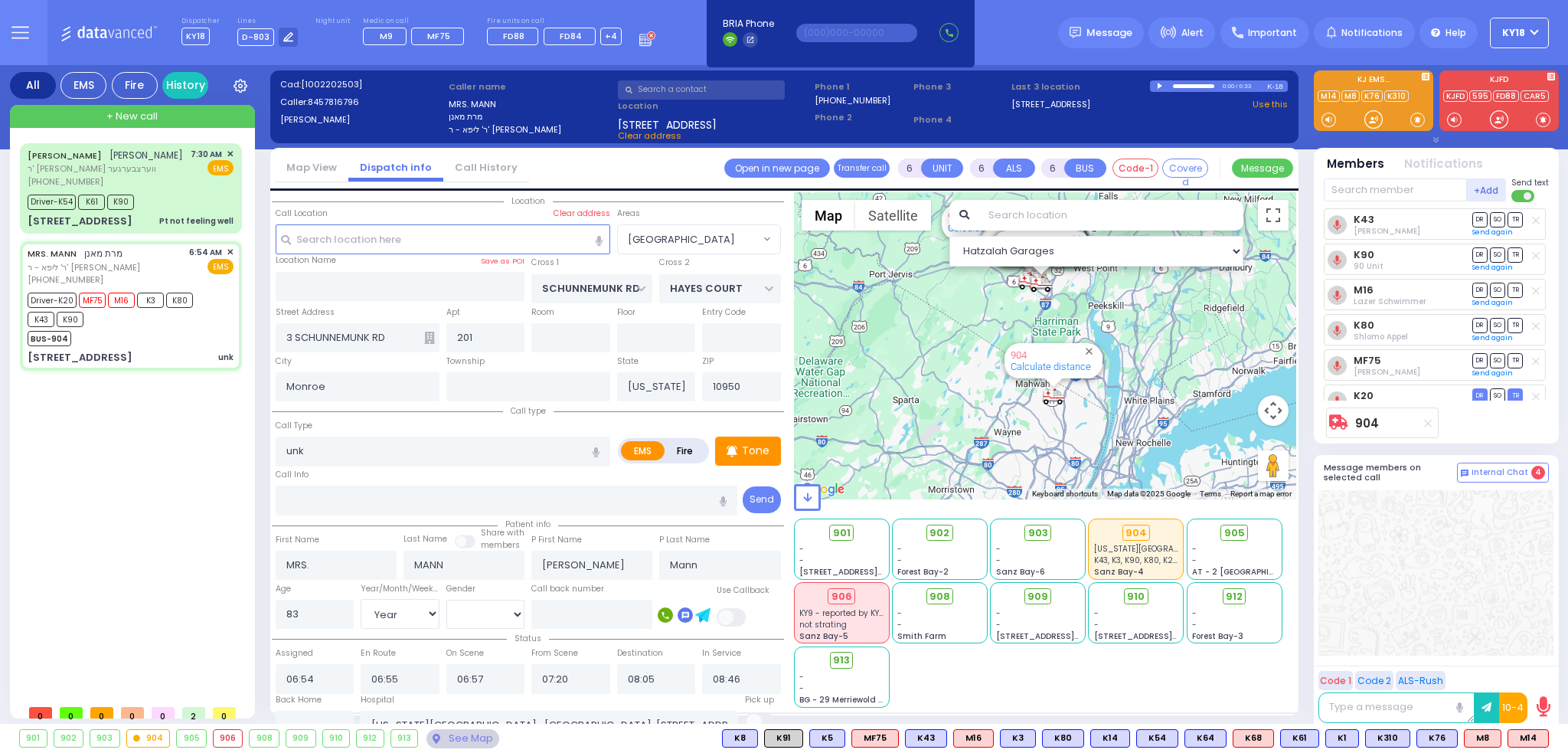
select select
radio input "true"
select select "Year"
select select "[DEMOGRAPHIC_DATA]"
select select "Hatzalah Garages"
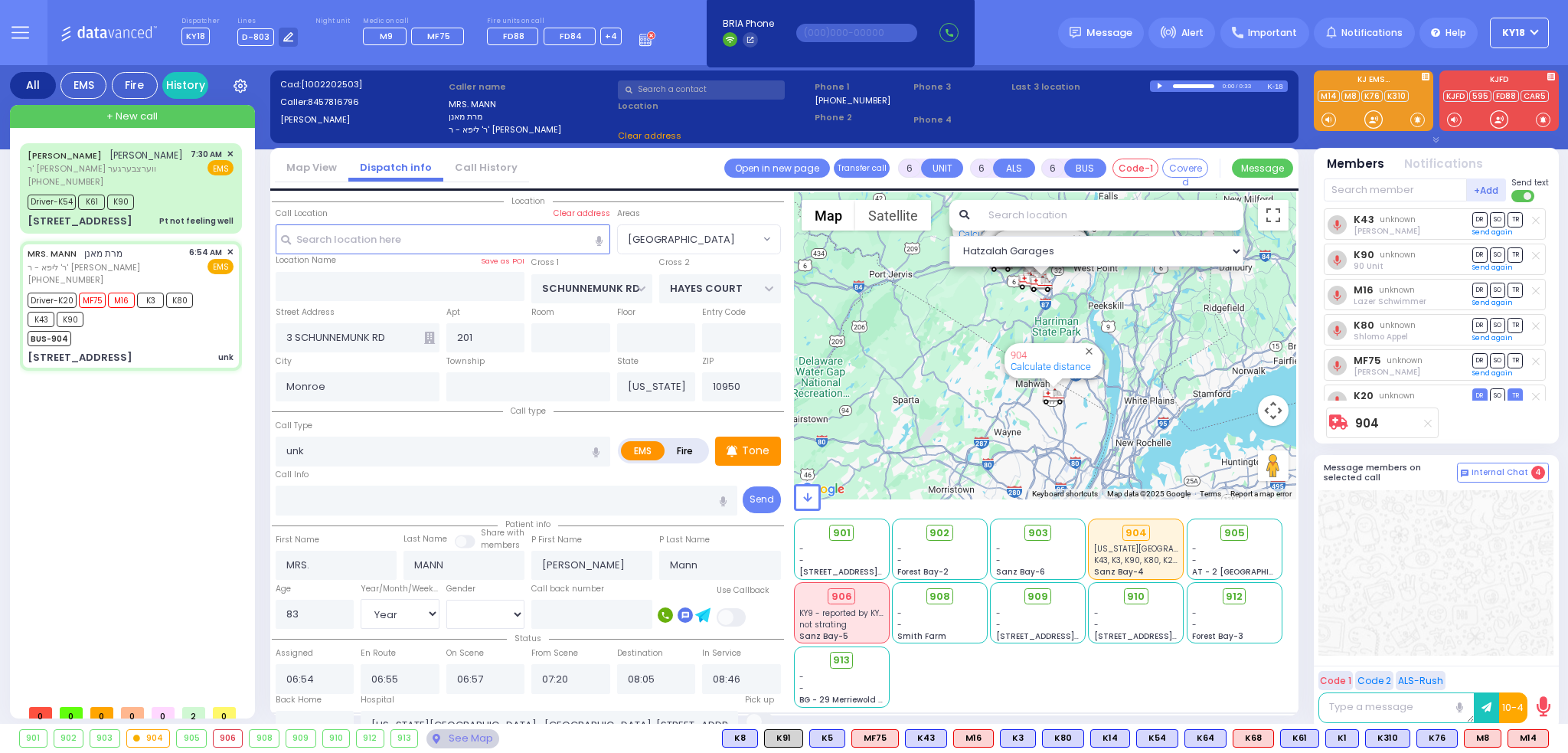
select select "[GEOGRAPHIC_DATA]"
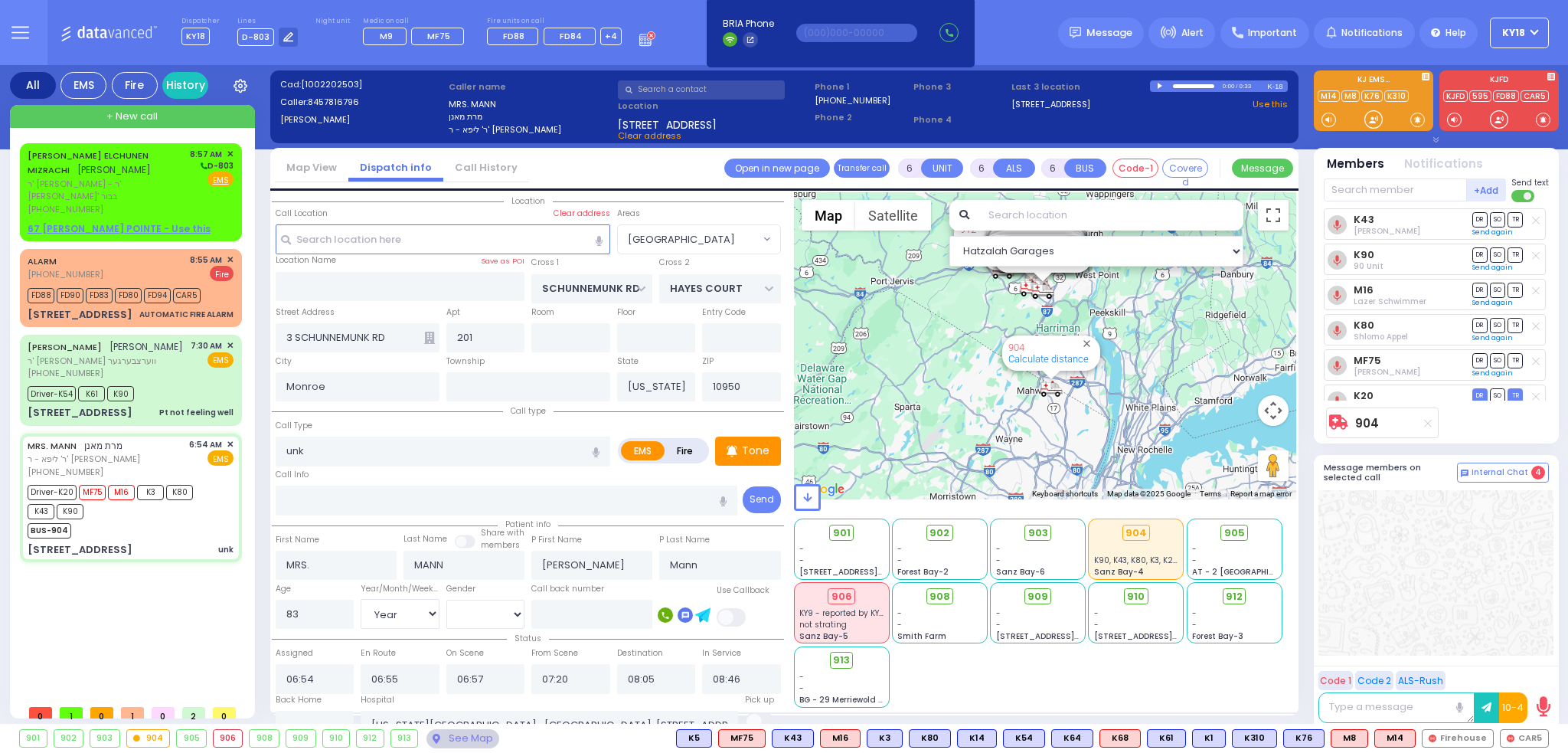
select select
radio input "true"
select select "Year"
select select "[DEMOGRAPHIC_DATA]"
select select "Hatzalah Garages"
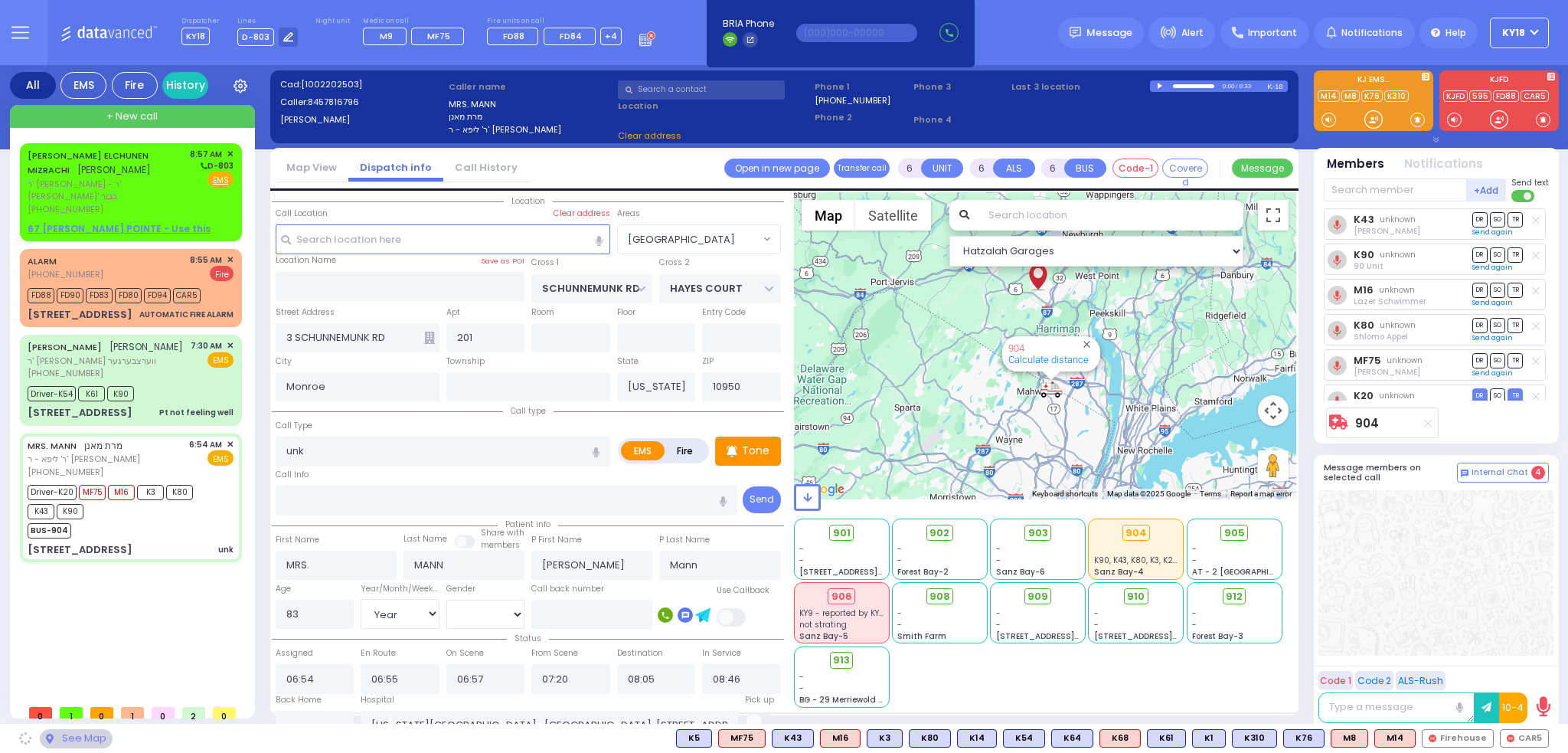
select select
radio input "true"
select select "Year"
select select "[DEMOGRAPHIC_DATA]"
select select "Hatzalah Garages"
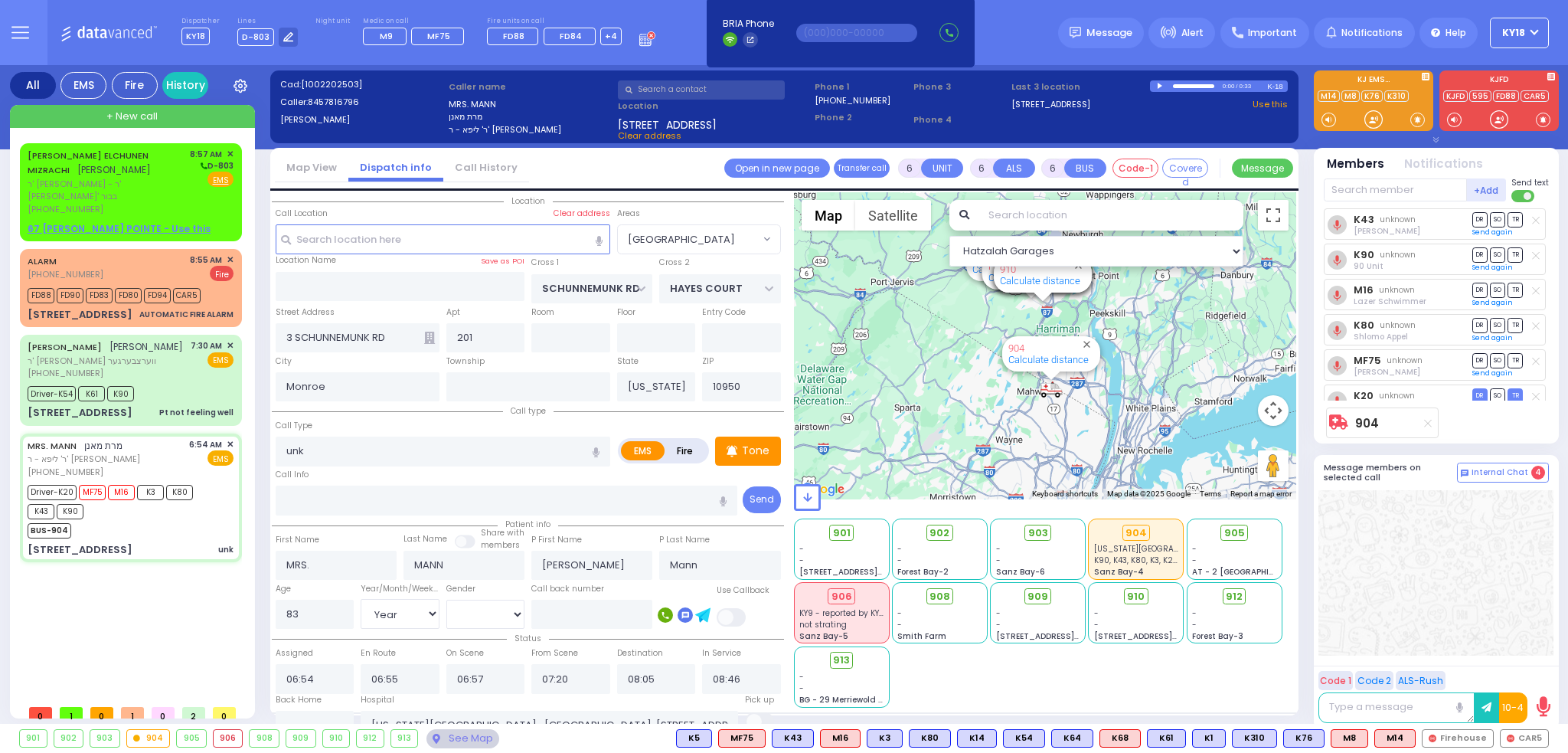
select select "[GEOGRAPHIC_DATA]"
select select
radio input "true"
select select "Year"
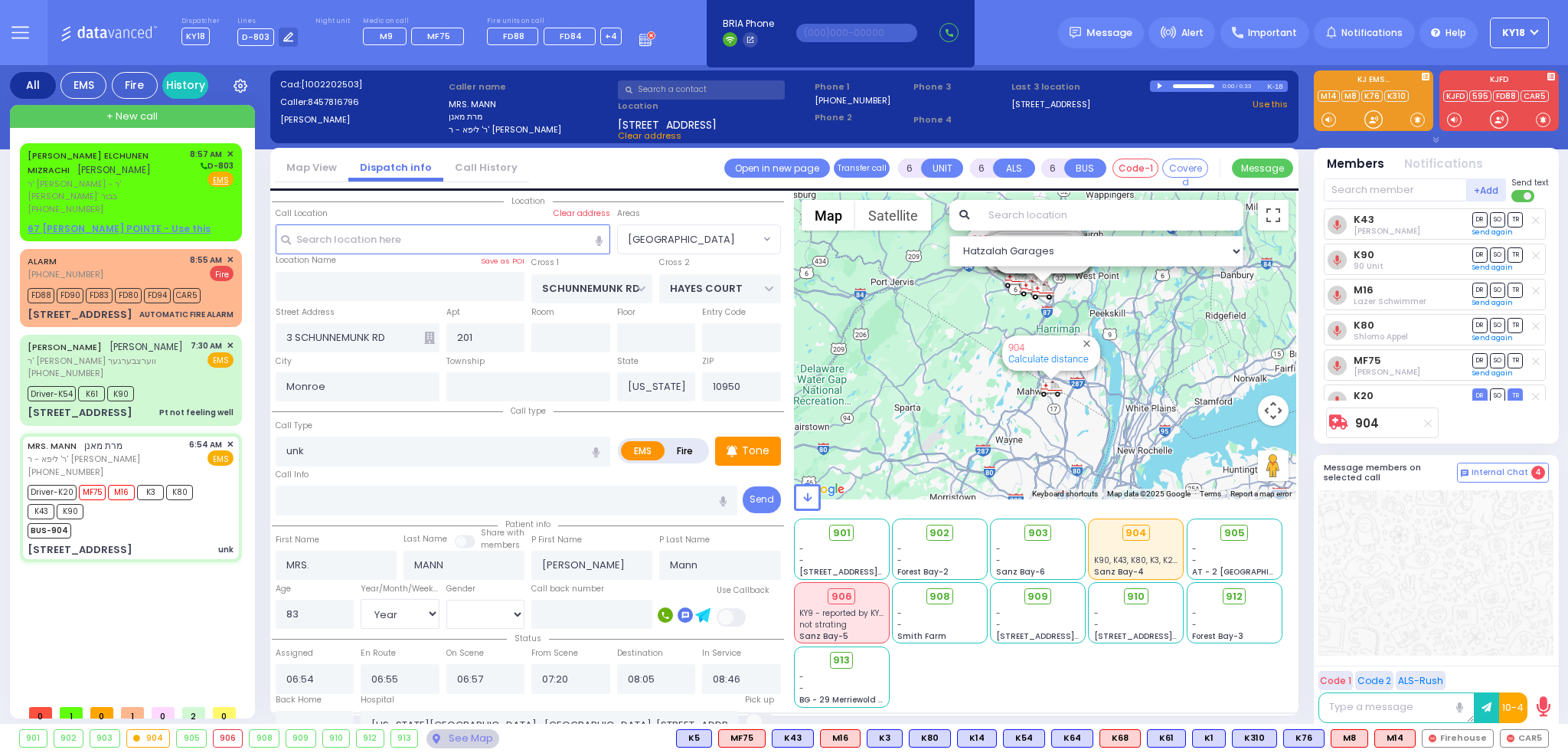
select select "[DEMOGRAPHIC_DATA]"
select select "Hatzalah Garages"
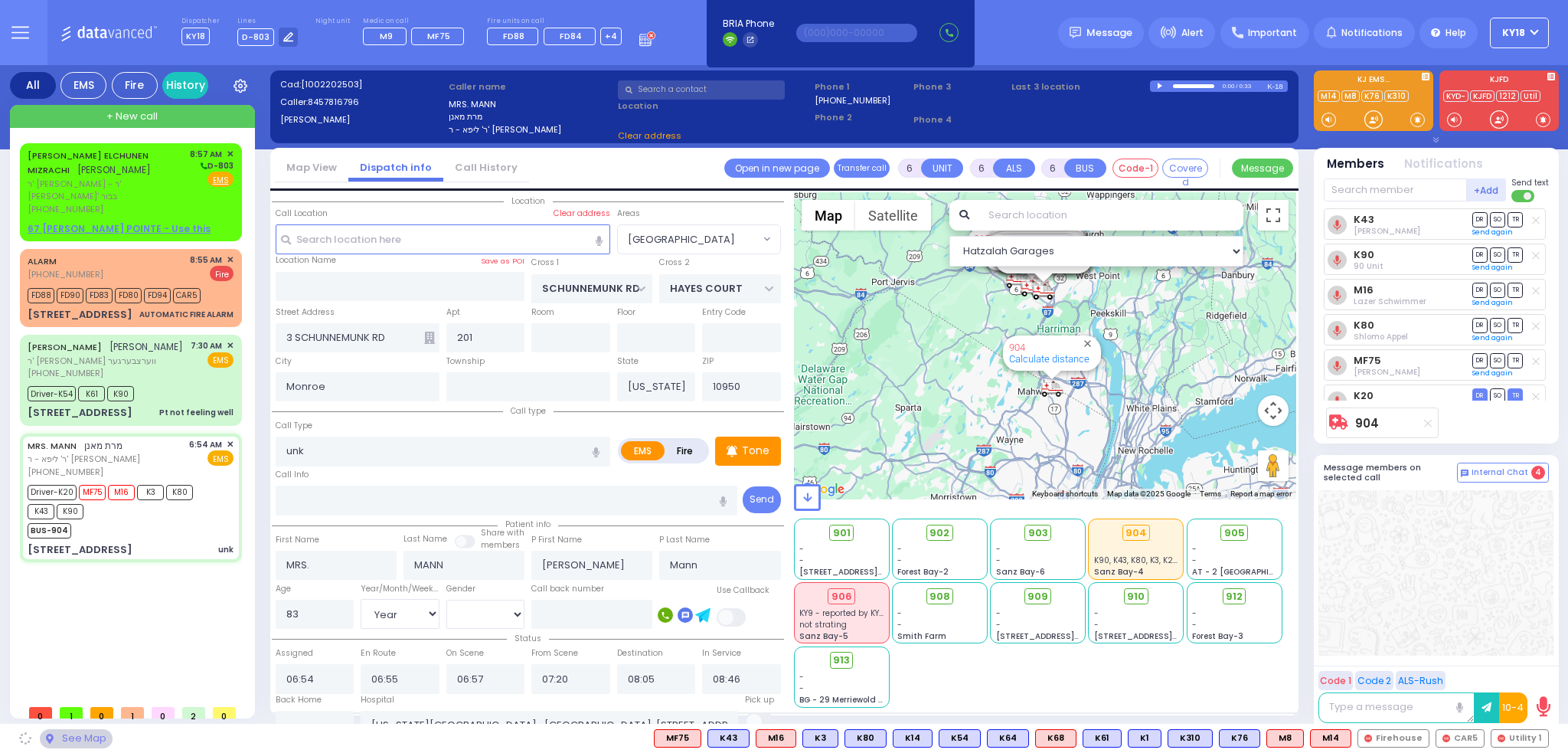
select select "[GEOGRAPHIC_DATA]"
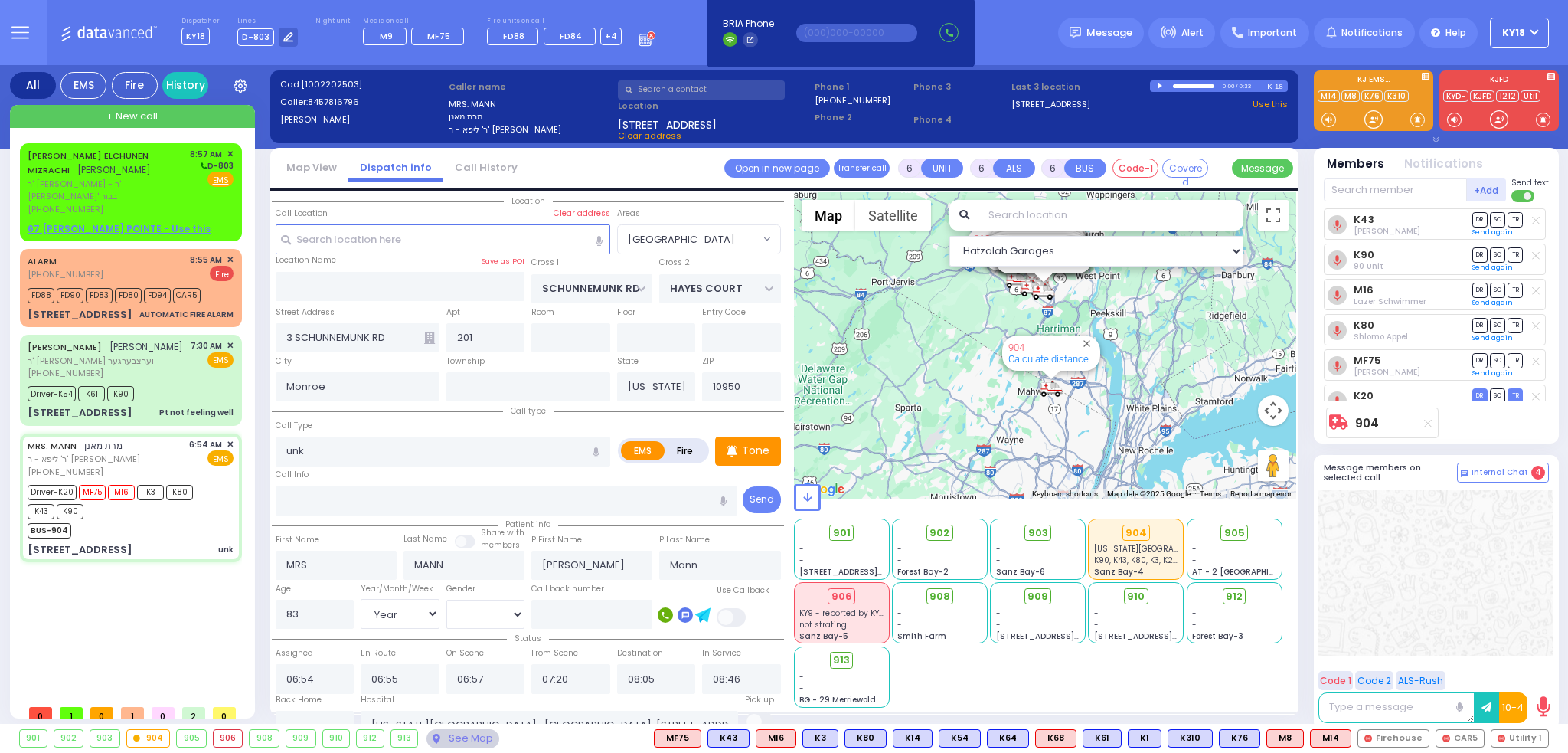
select select
radio input "true"
select select "Year"
select select "[DEMOGRAPHIC_DATA]"
select select "Hatzalah Garages"
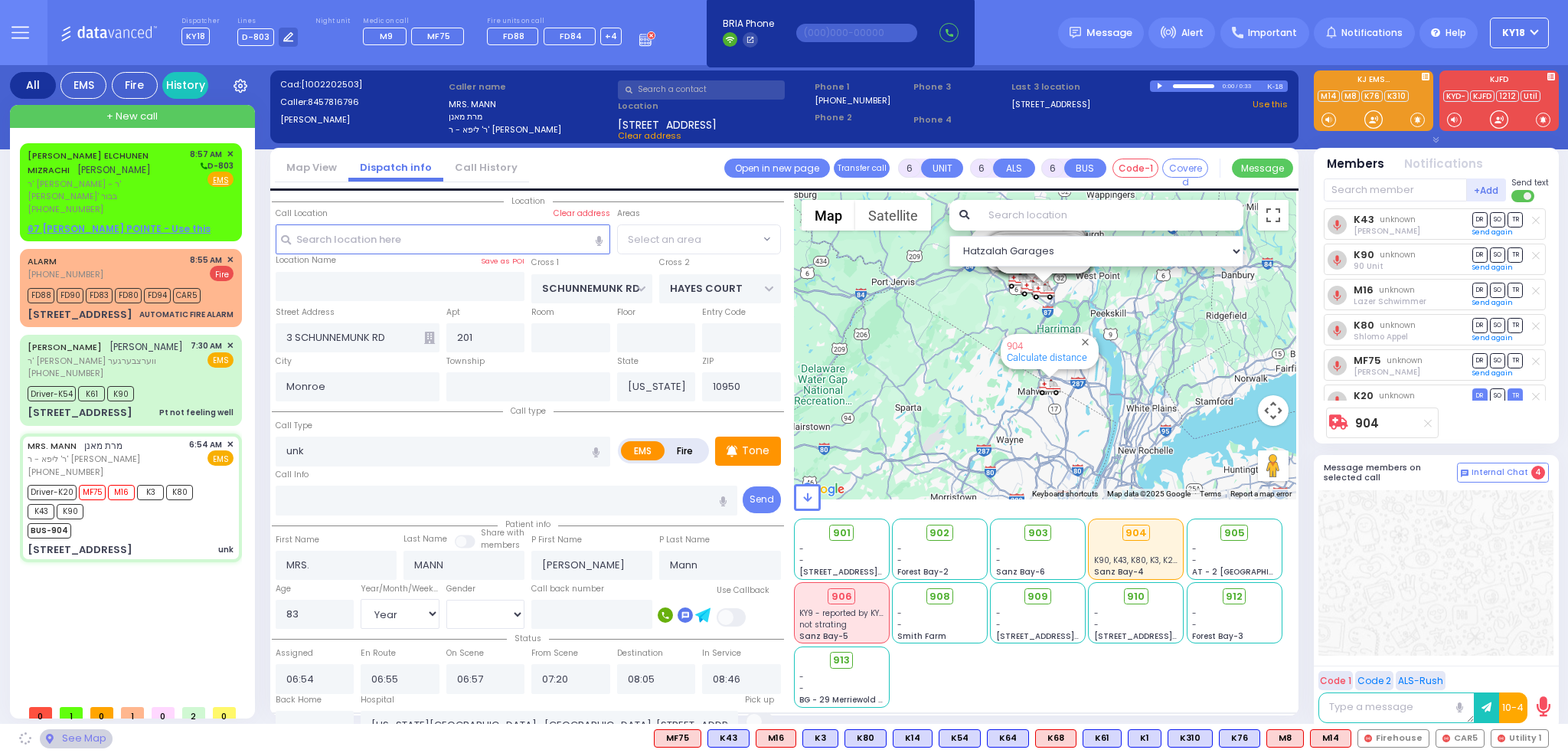
select select "[GEOGRAPHIC_DATA]"
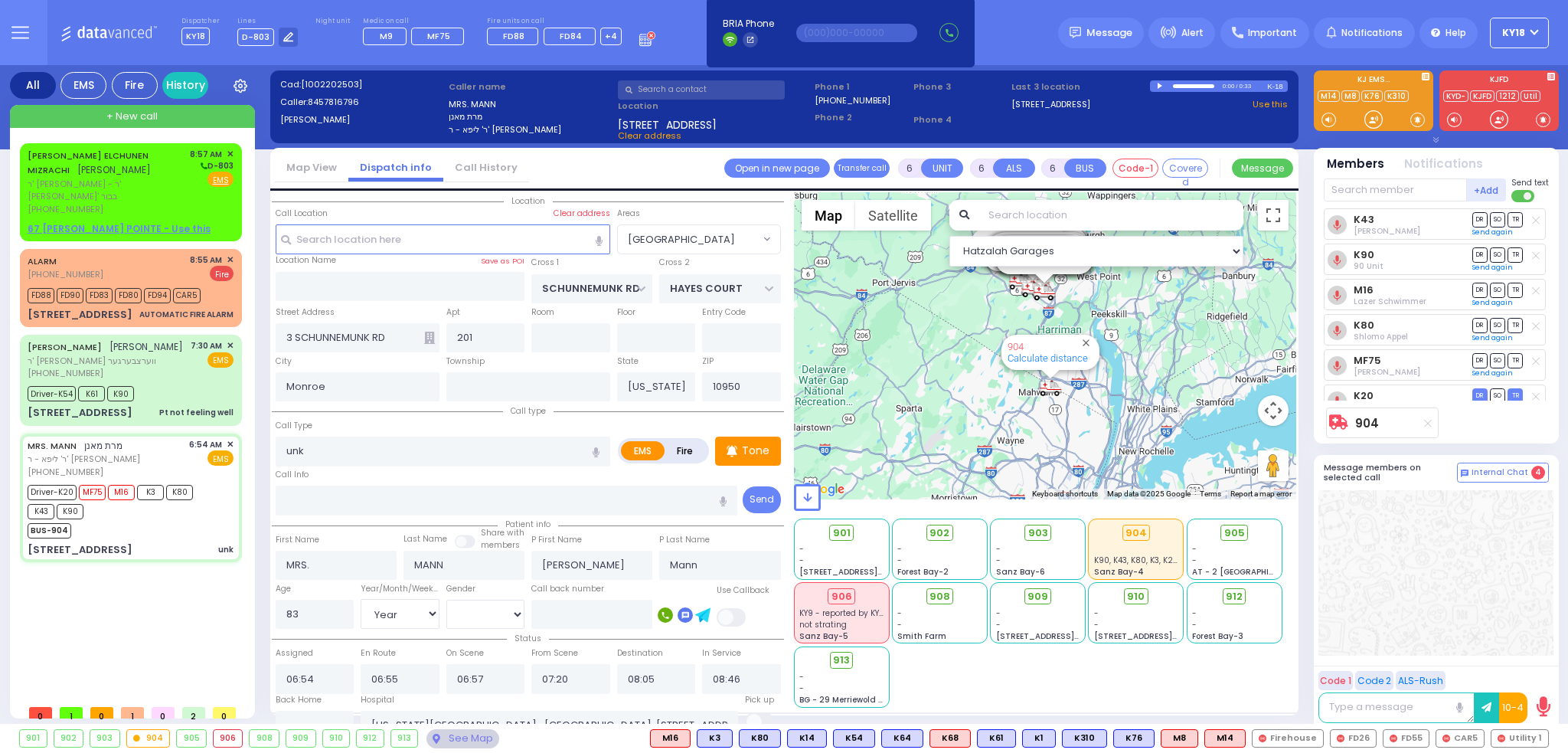
select select
radio input "true"
select select "Year"
select select "[DEMOGRAPHIC_DATA]"
select select "Hatzalah Garages"
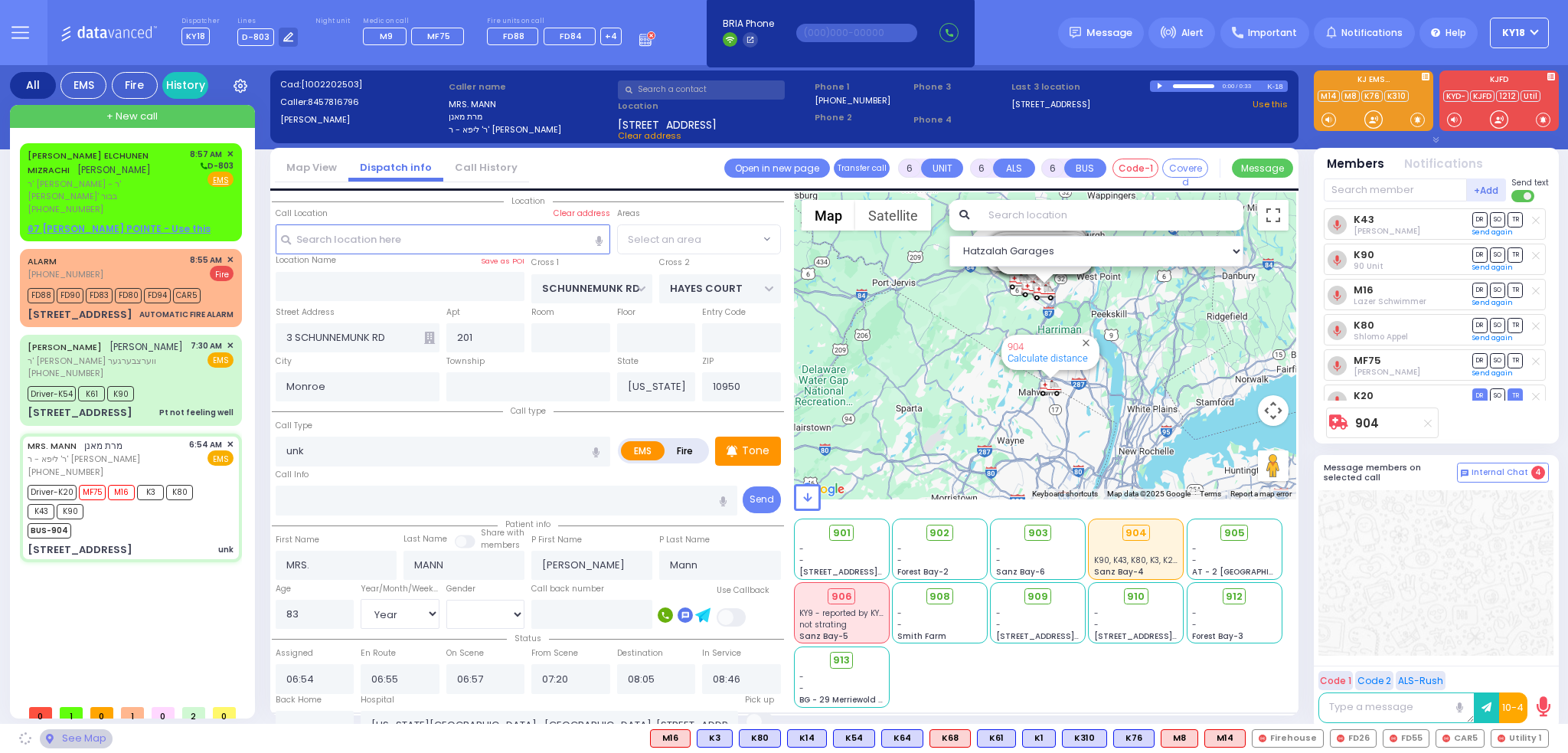
select select "[GEOGRAPHIC_DATA]"
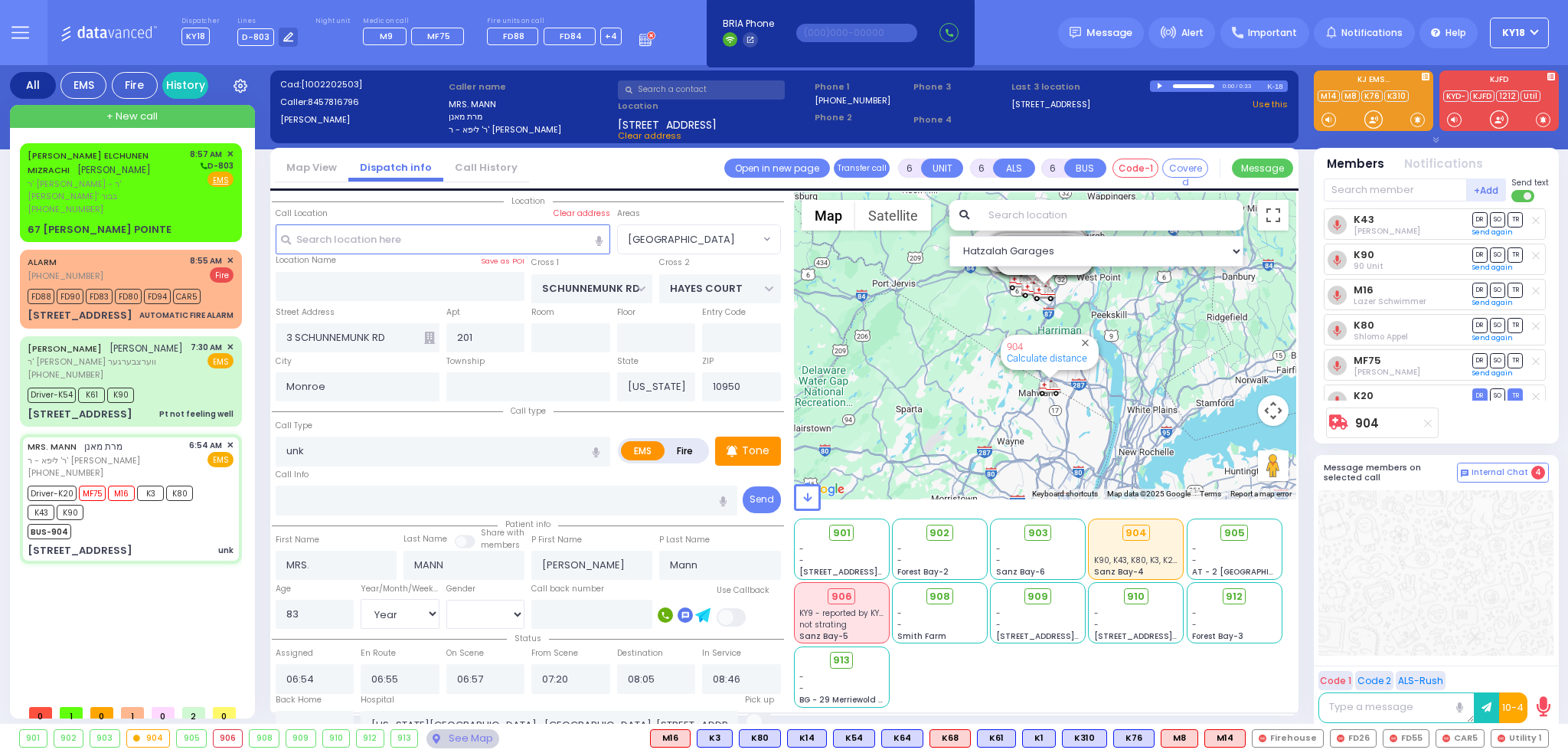
select select
radio input "true"
select select "Year"
select select "[DEMOGRAPHIC_DATA]"
select select "Hatzalah Garages"
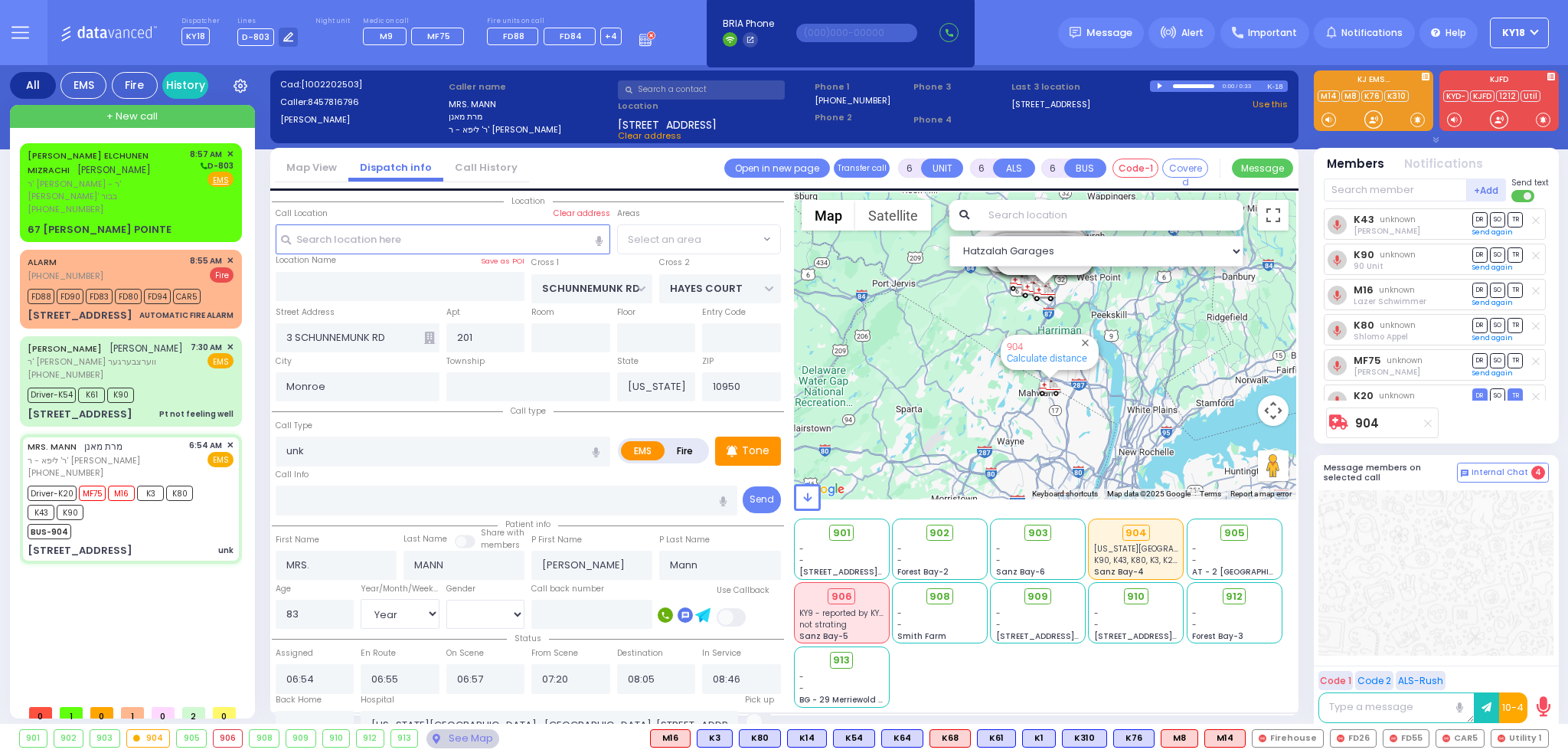
select select "[GEOGRAPHIC_DATA]"
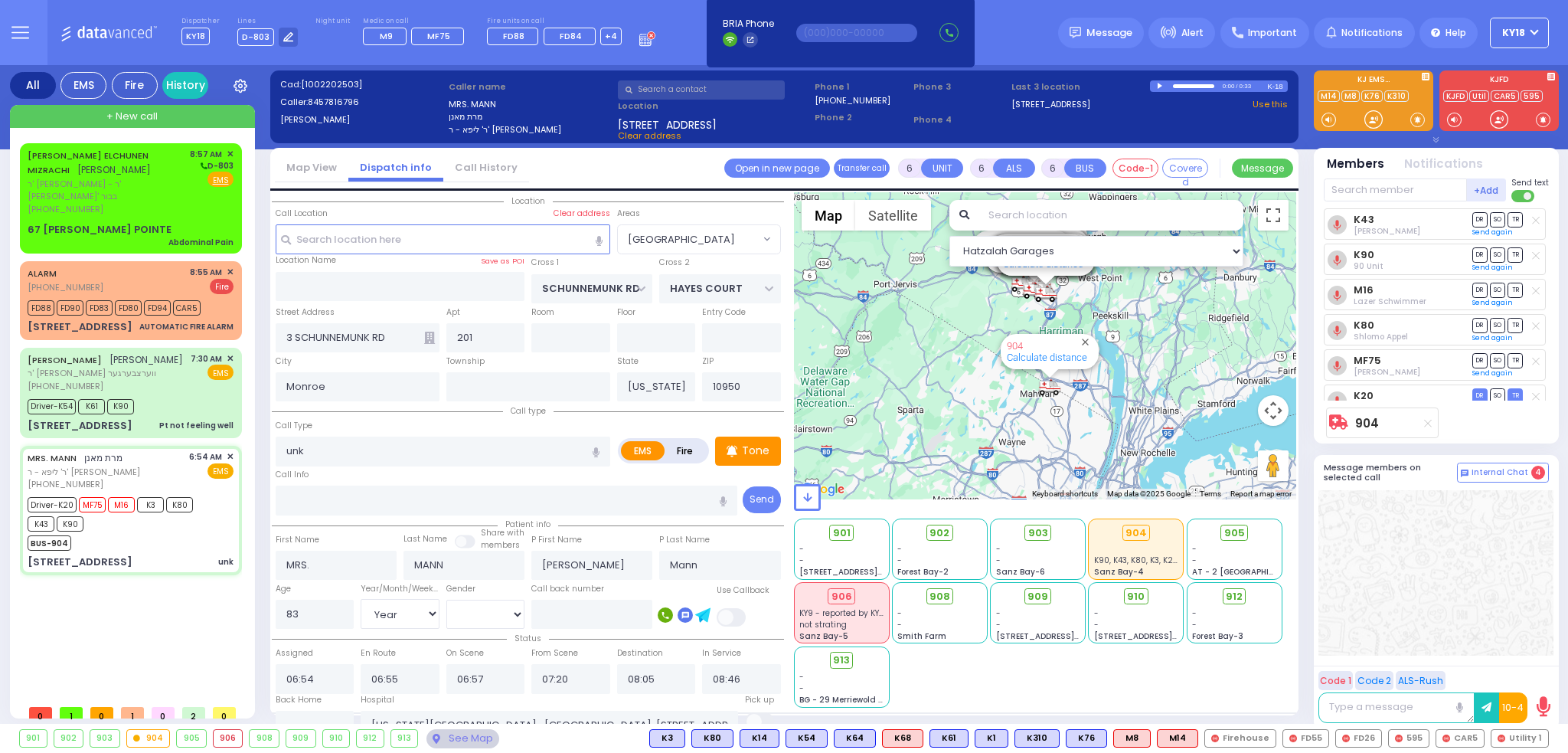
select select
radio input "true"
select select "Year"
select select "[DEMOGRAPHIC_DATA]"
select select "Hatzalah Garages"
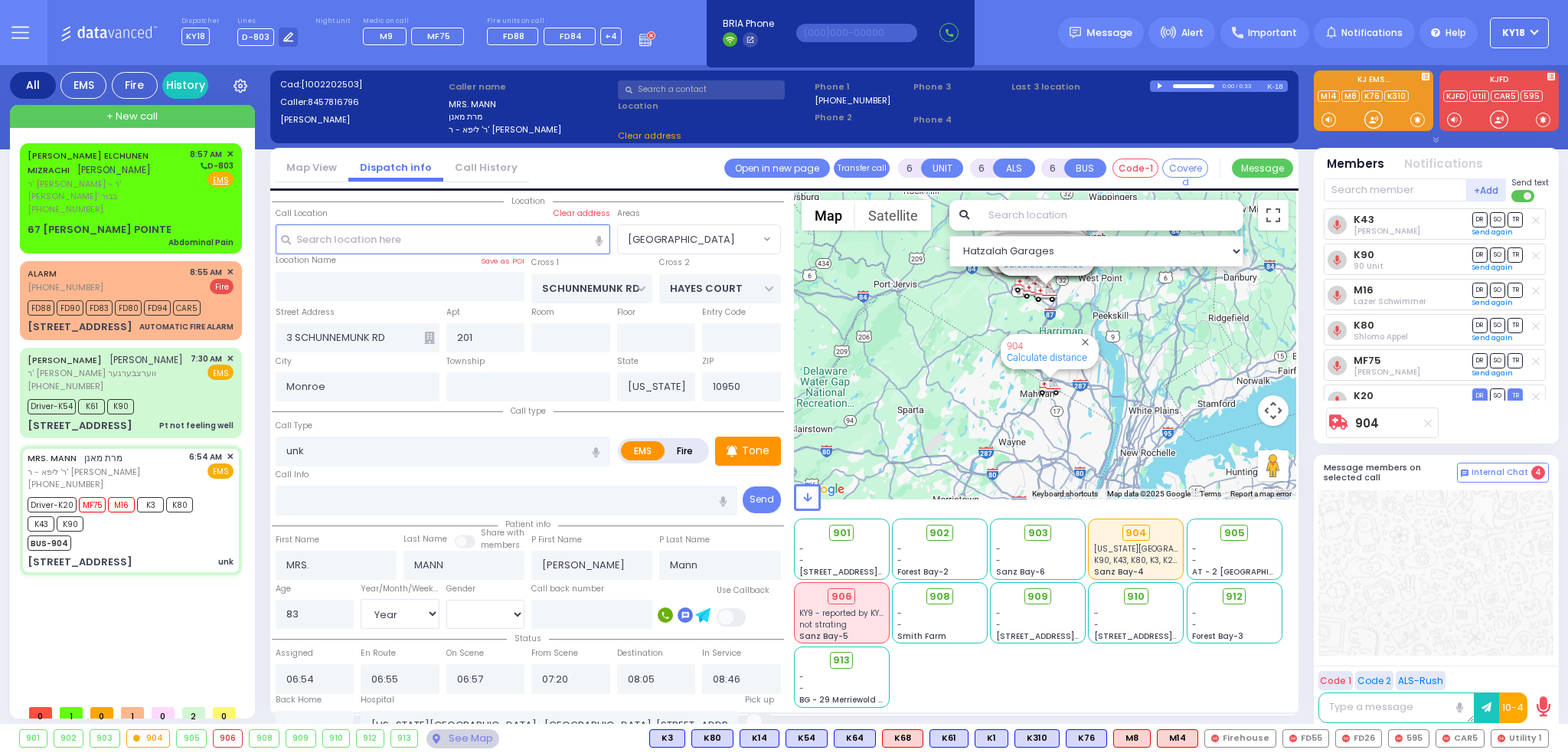
select select "[GEOGRAPHIC_DATA]"
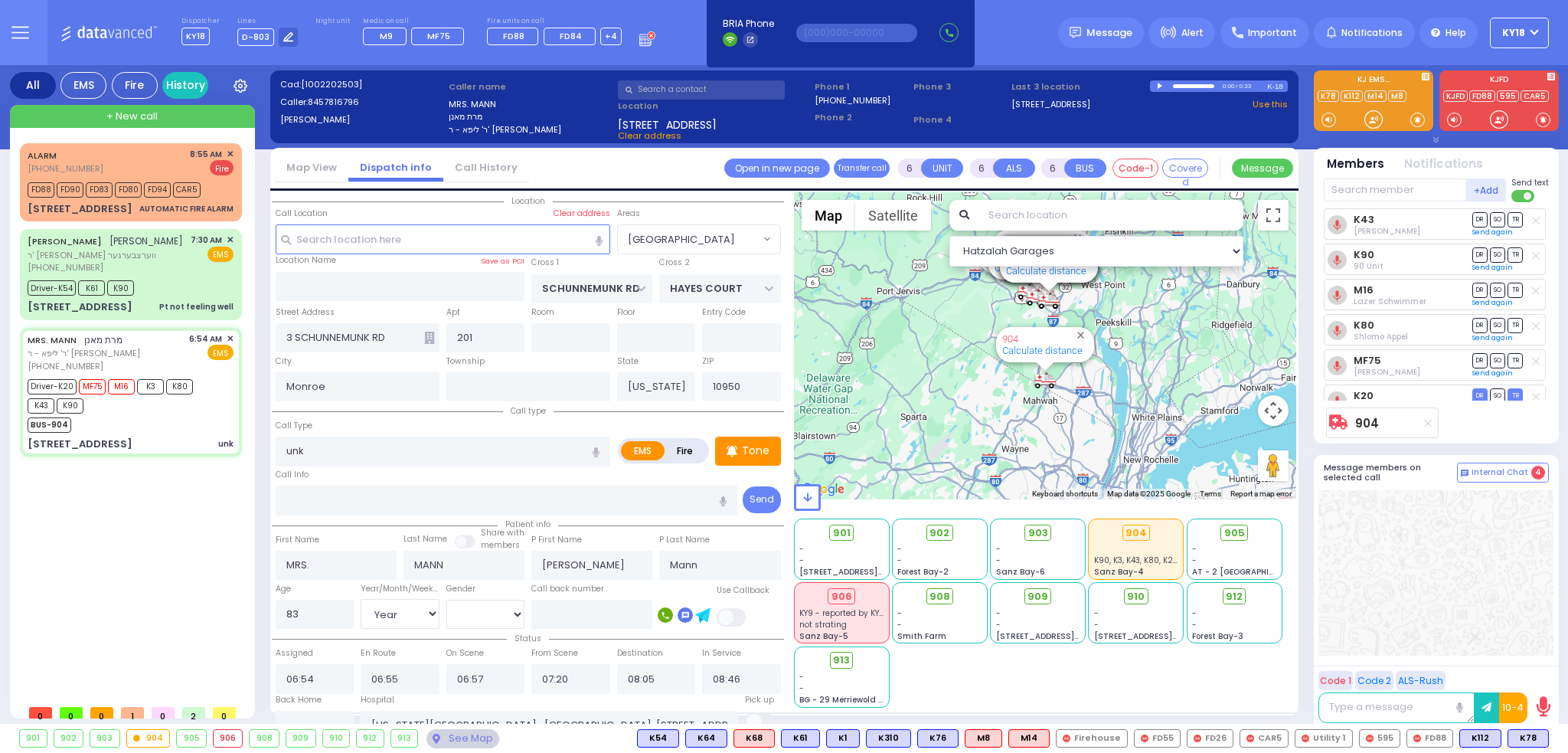
select select
radio input "true"
select select "Year"
select select "[DEMOGRAPHIC_DATA]"
select select "Hatzalah Garages"
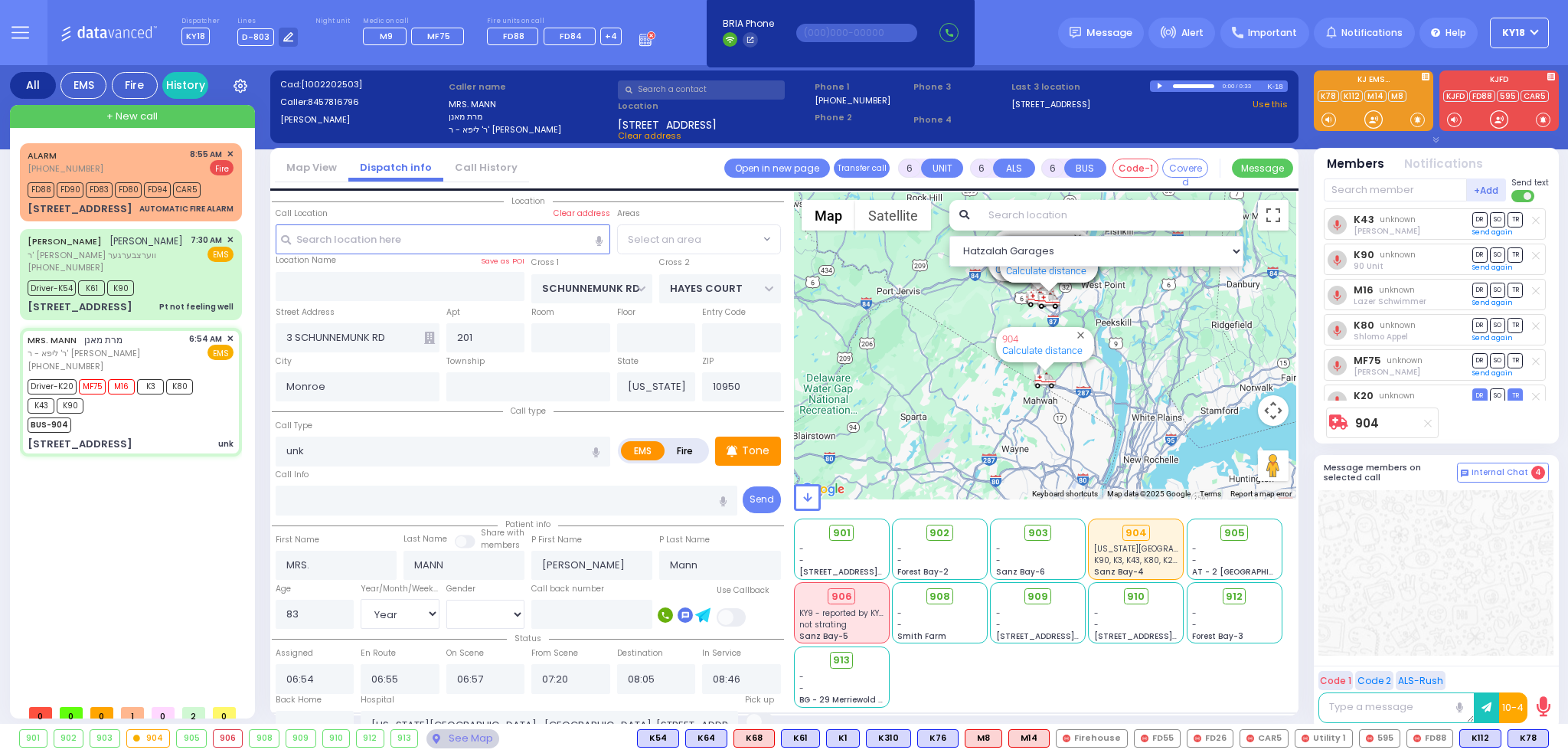
select select "[GEOGRAPHIC_DATA]"
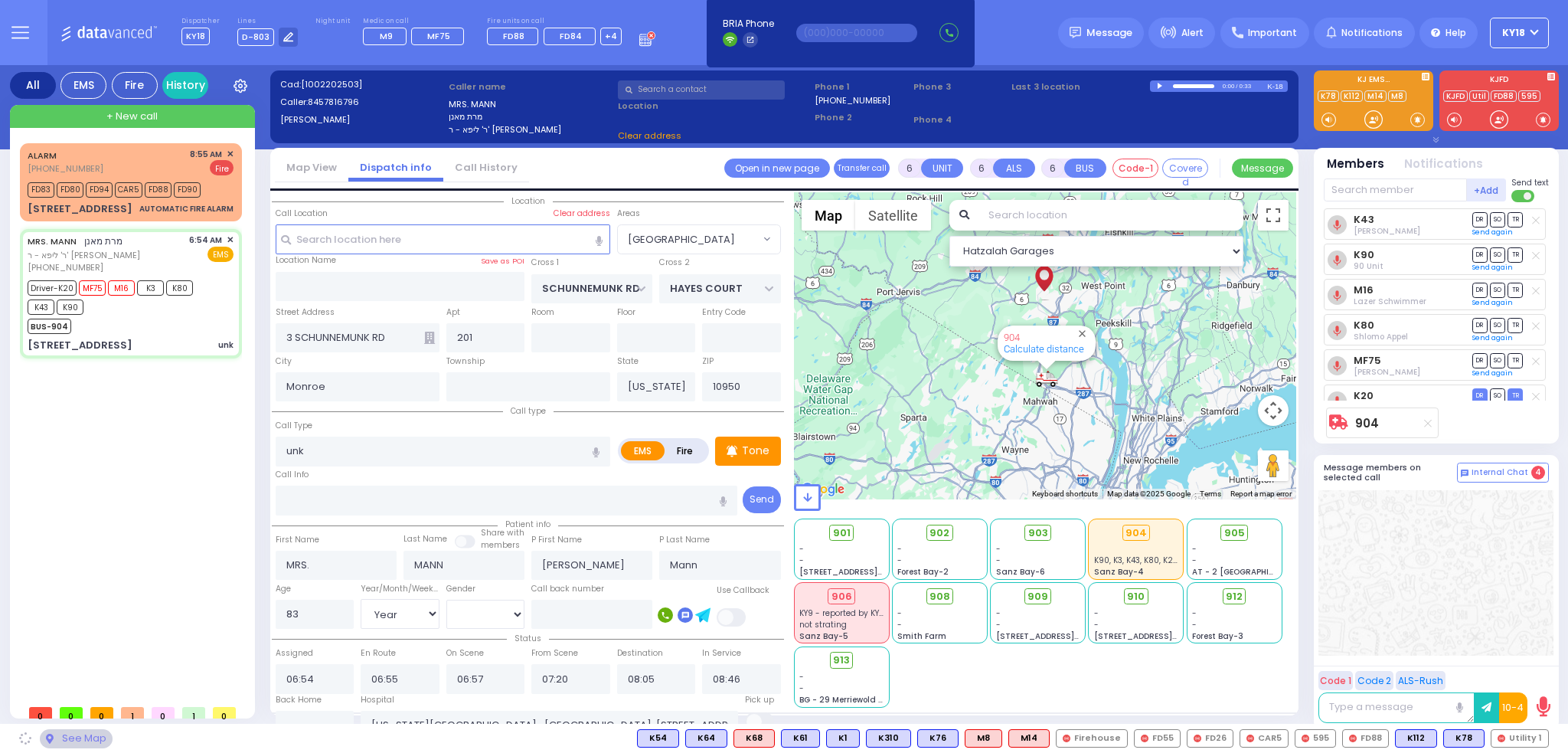
select select
radio input "true"
select select "Year"
select select "[DEMOGRAPHIC_DATA]"
select select "Hatzalah Garages"
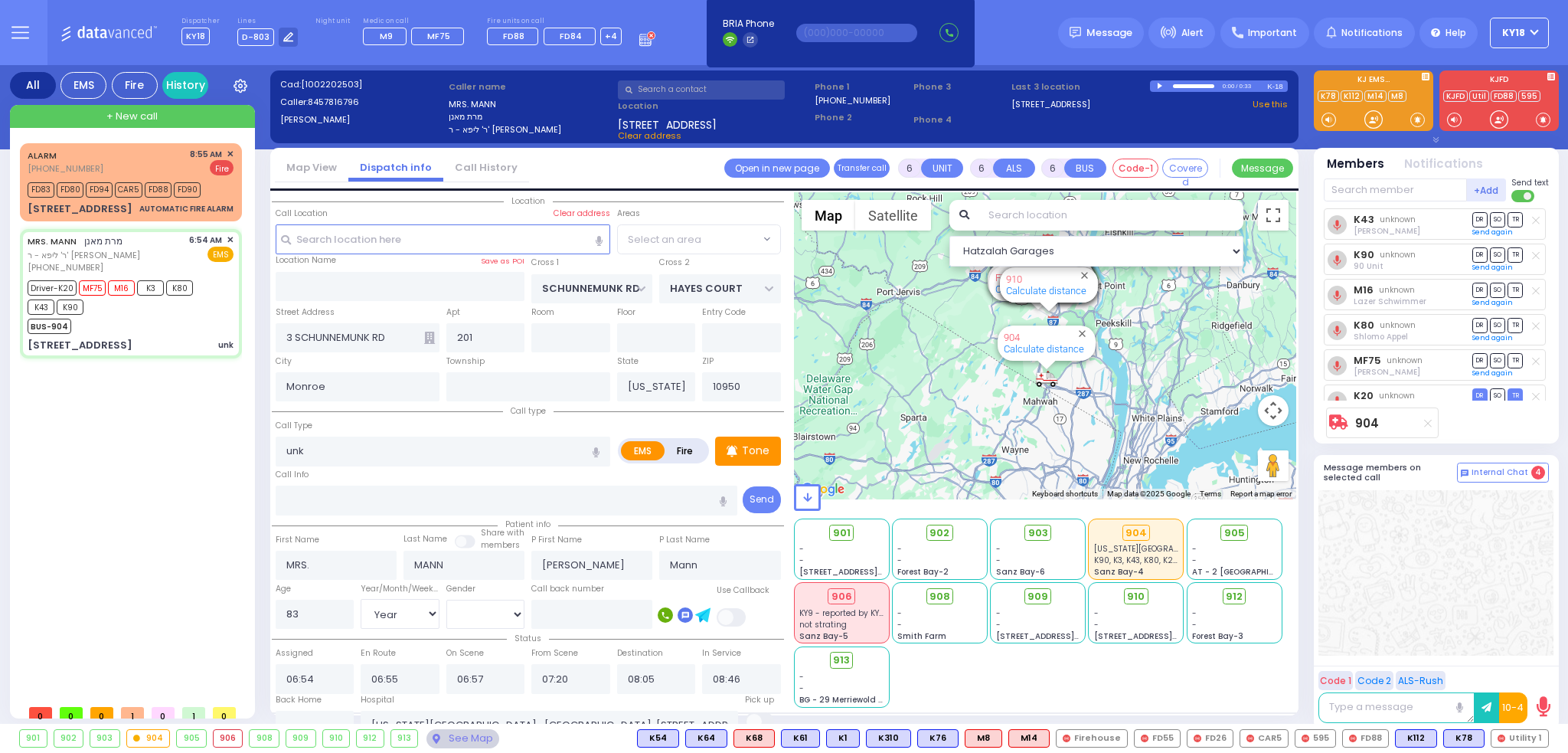
select select "[GEOGRAPHIC_DATA]"
